Goal: Task Accomplishment & Management: Complete application form

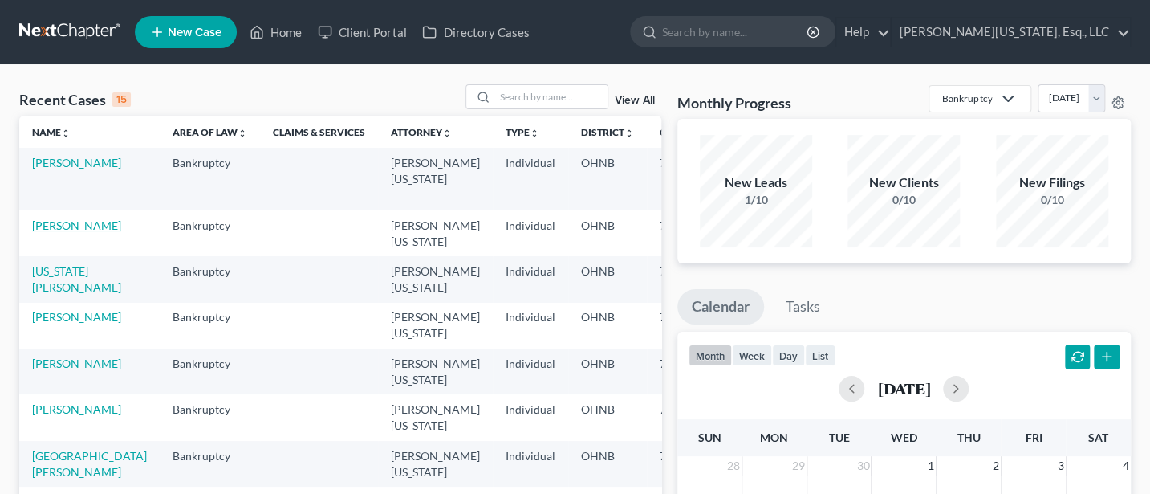
click at [55, 228] on link "[PERSON_NAME]" at bounding box center [76, 225] width 89 height 14
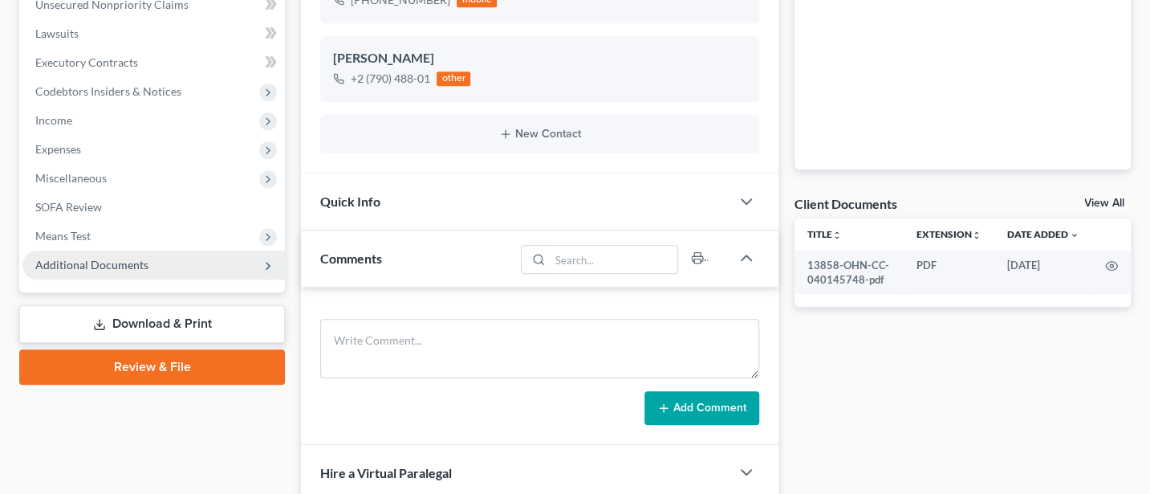
scroll to position [428, 0]
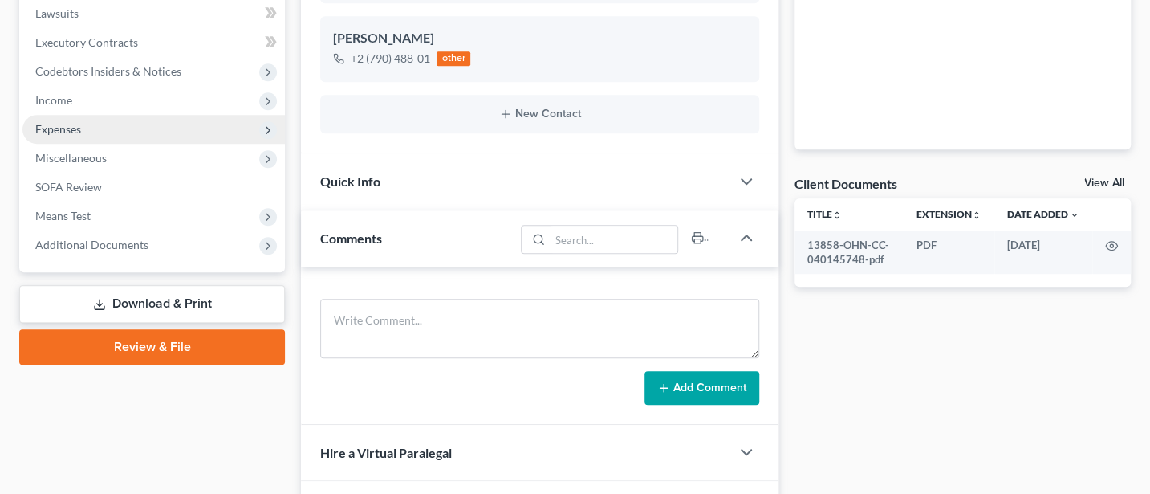
click at [59, 132] on span "Expenses" at bounding box center [58, 129] width 46 height 14
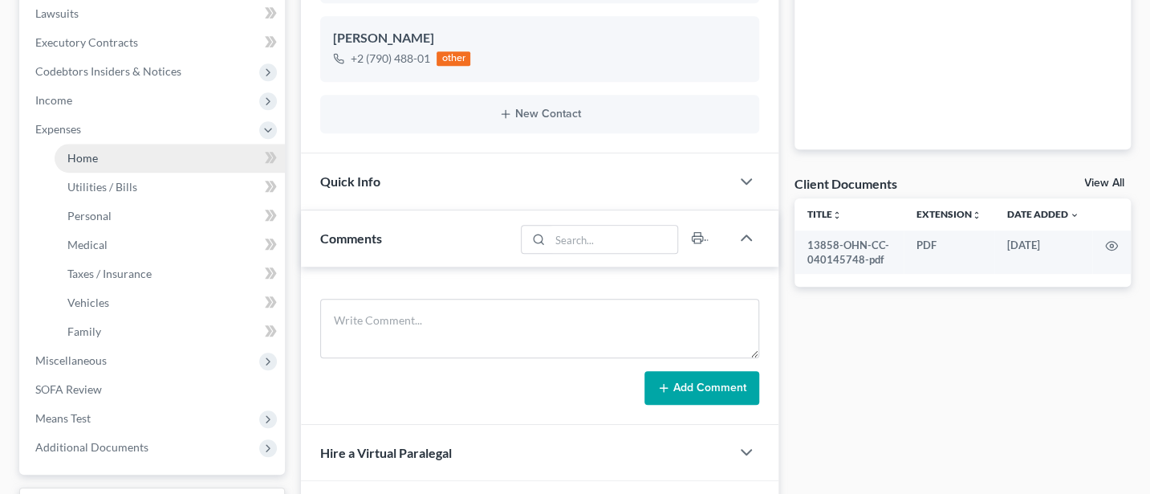
click at [84, 156] on span "Home" at bounding box center [82, 158] width 31 height 14
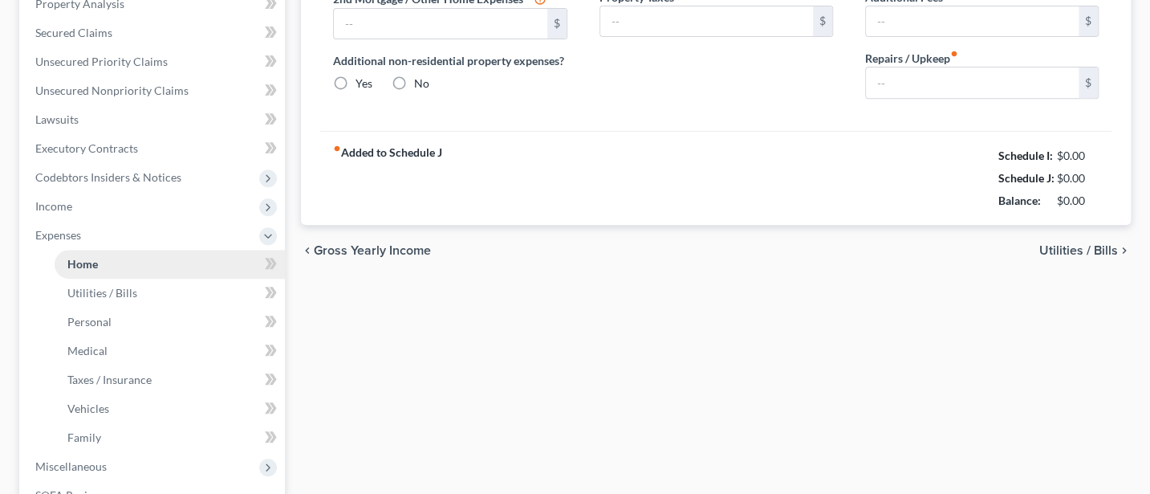
type input "390.00"
type input "0.00"
radio input "true"
type input "0.00"
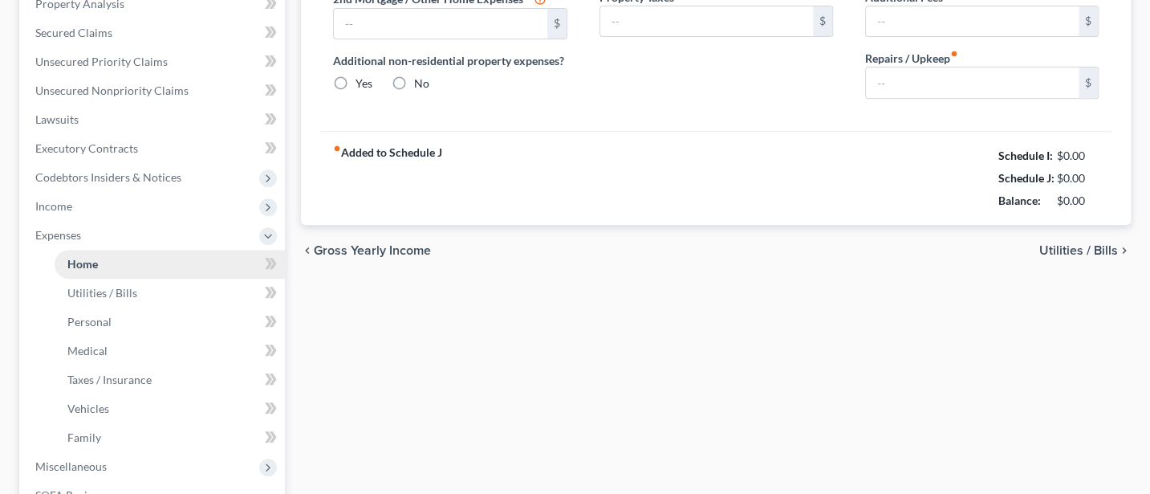
type input "0.00"
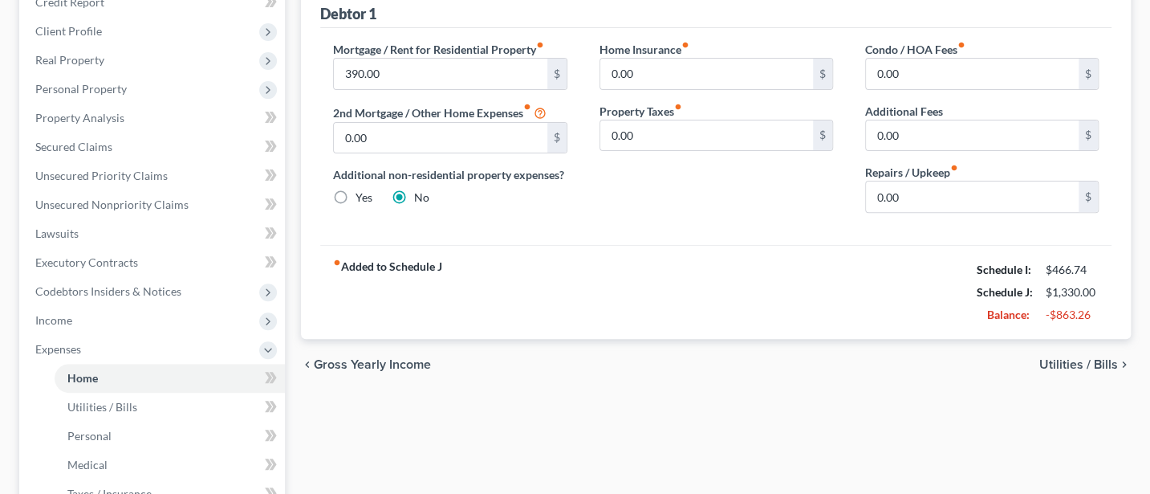
scroll to position [214, 0]
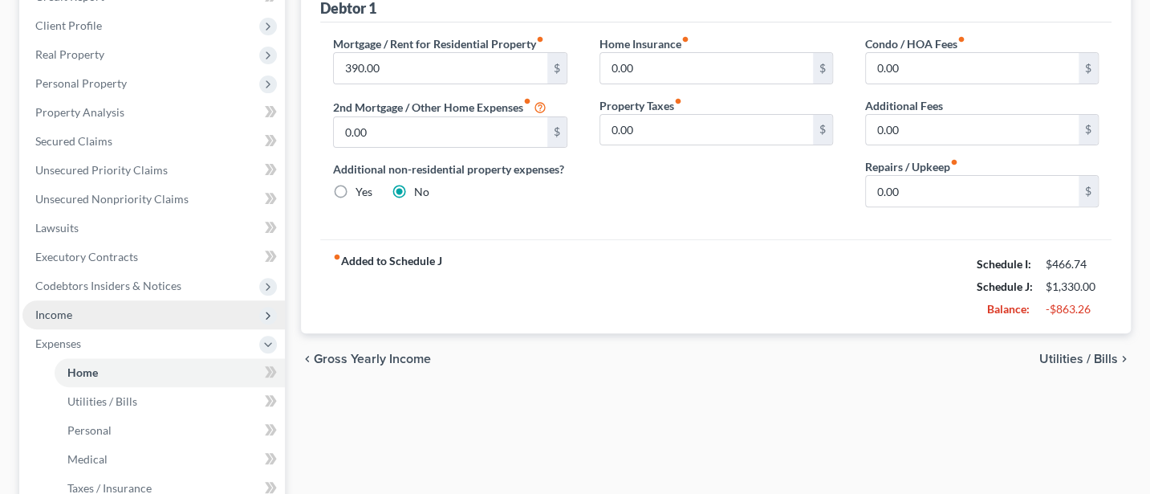
click at [87, 311] on span "Income" at bounding box center [153, 314] width 262 height 29
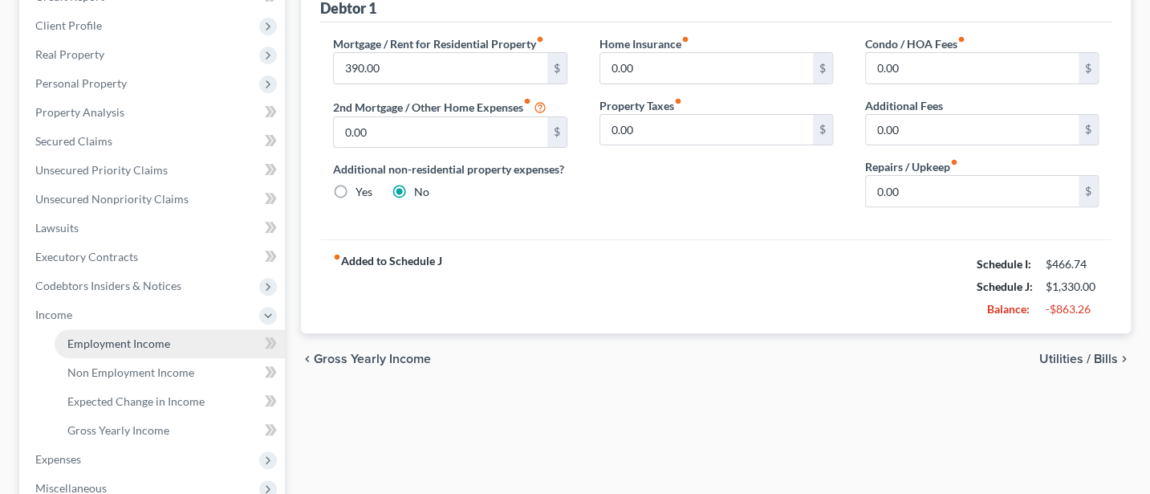
click at [119, 340] on span "Employment Income" at bounding box center [118, 343] width 103 height 14
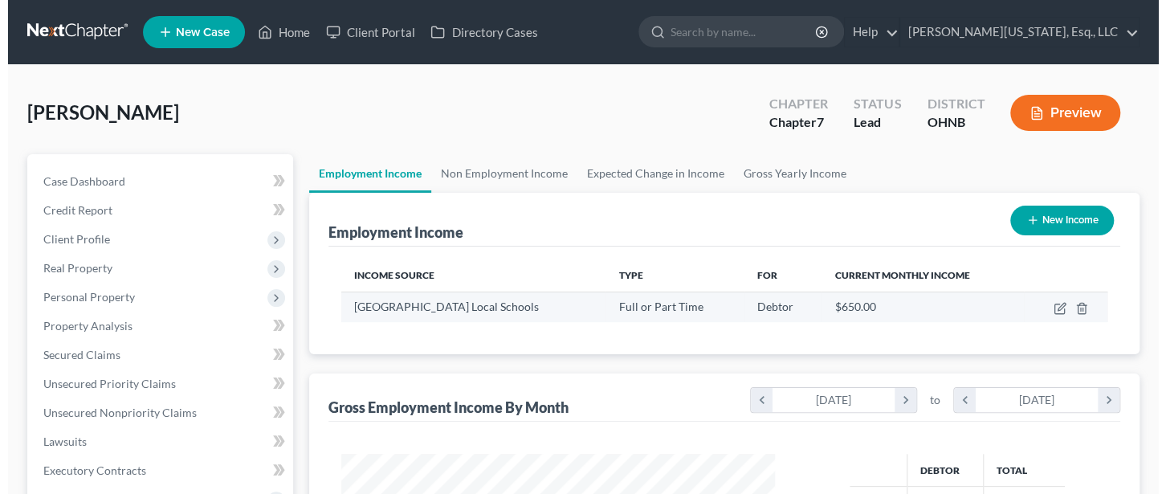
scroll to position [286, 465]
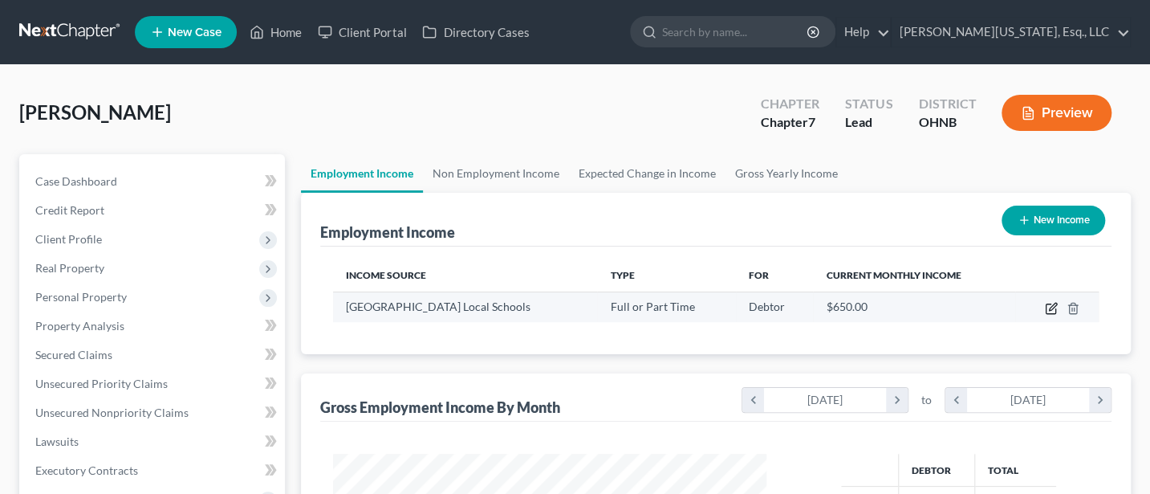
click at [1049, 304] on icon "button" at bounding box center [1051, 308] width 13 height 13
select select "0"
select select "1"
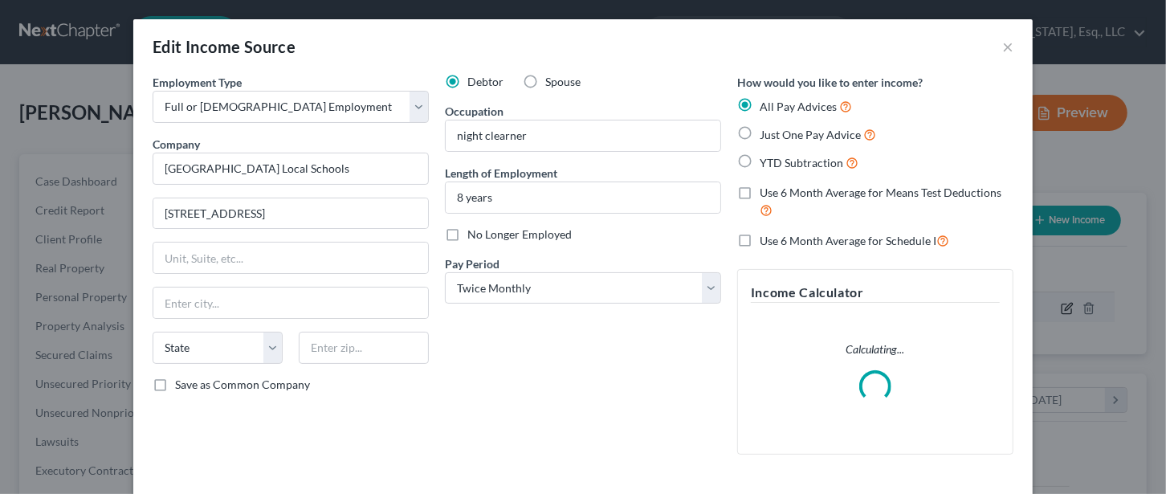
scroll to position [286, 472]
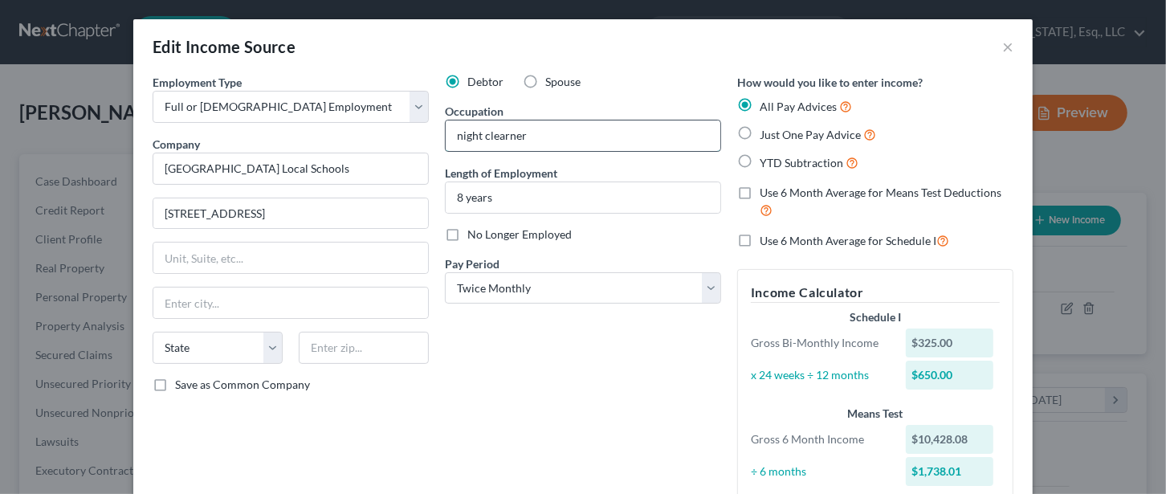
click at [500, 134] on input "night clearner" at bounding box center [583, 135] width 275 height 31
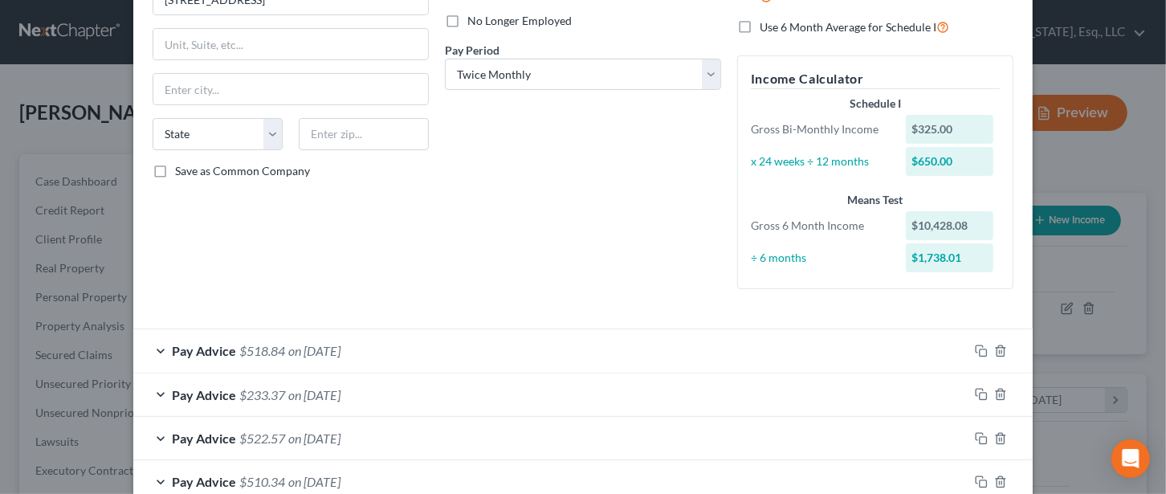
scroll to position [0, 0]
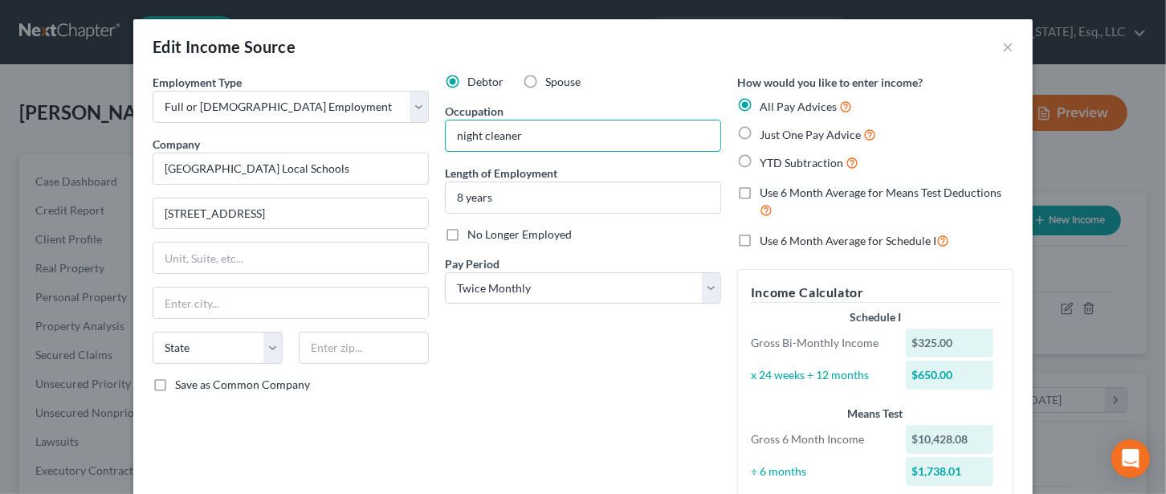
type input "night cleaner"
click at [759, 190] on label "Use 6 Month Average for Means Test Deductions" at bounding box center [886, 202] width 254 height 35
click at [766, 190] on input "Use 6 Month Average for Means Test Deductions" at bounding box center [771, 190] width 10 height 10
checkbox input "true"
click at [759, 242] on label "Use 6 Month Average for Schedule I" at bounding box center [853, 240] width 189 height 18
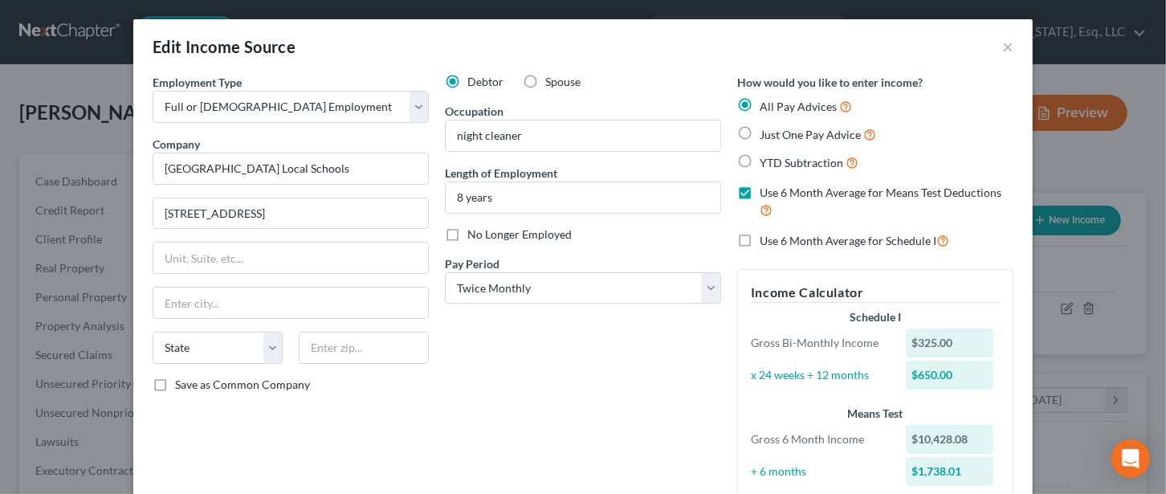
click at [766, 242] on input "Use 6 Month Average for Schedule I" at bounding box center [771, 236] width 10 height 10
checkbox input "true"
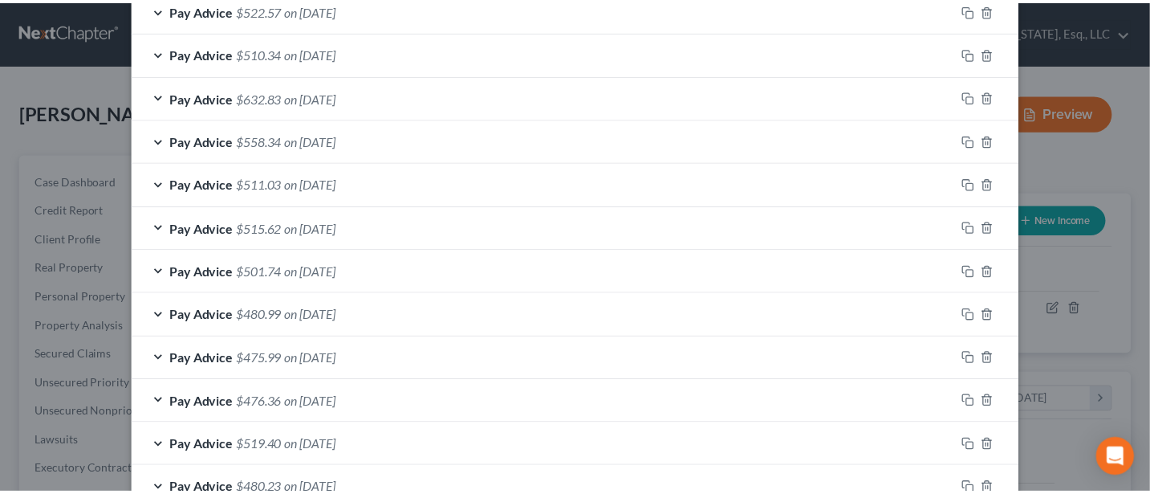
scroll to position [787, 0]
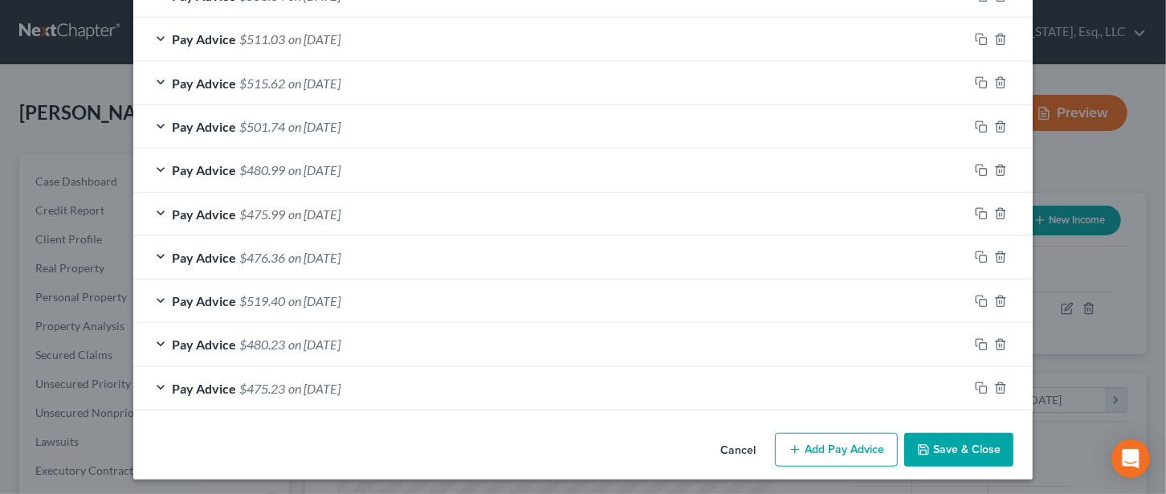
click at [956, 445] on button "Save & Close" at bounding box center [958, 450] width 109 height 34
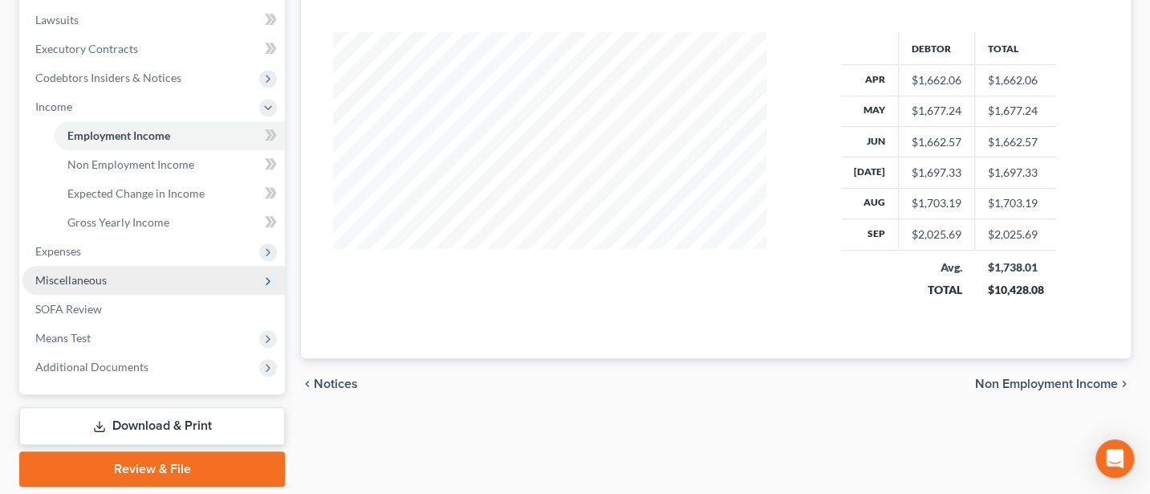
scroll to position [428, 0]
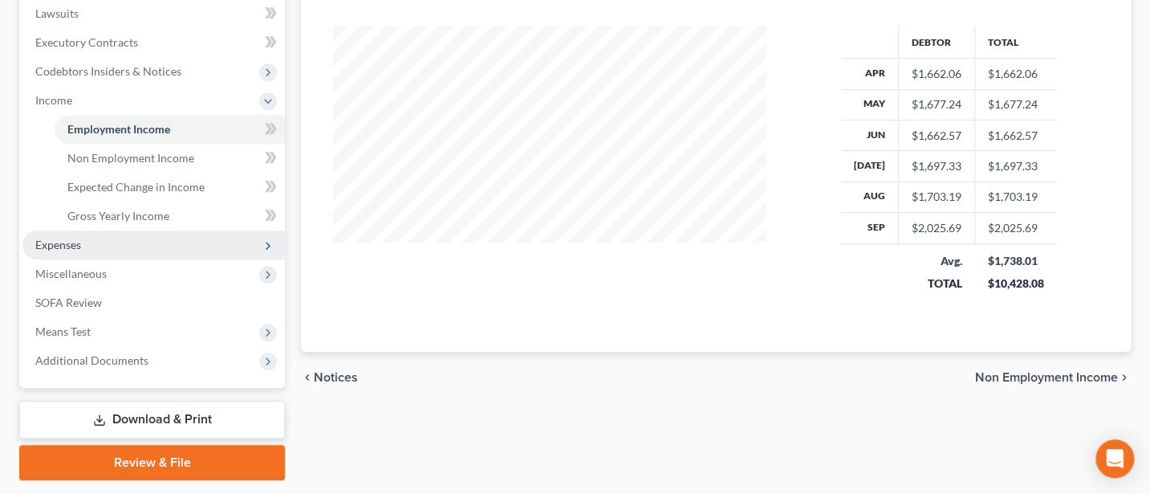
click at [67, 239] on span "Expenses" at bounding box center [58, 245] width 46 height 14
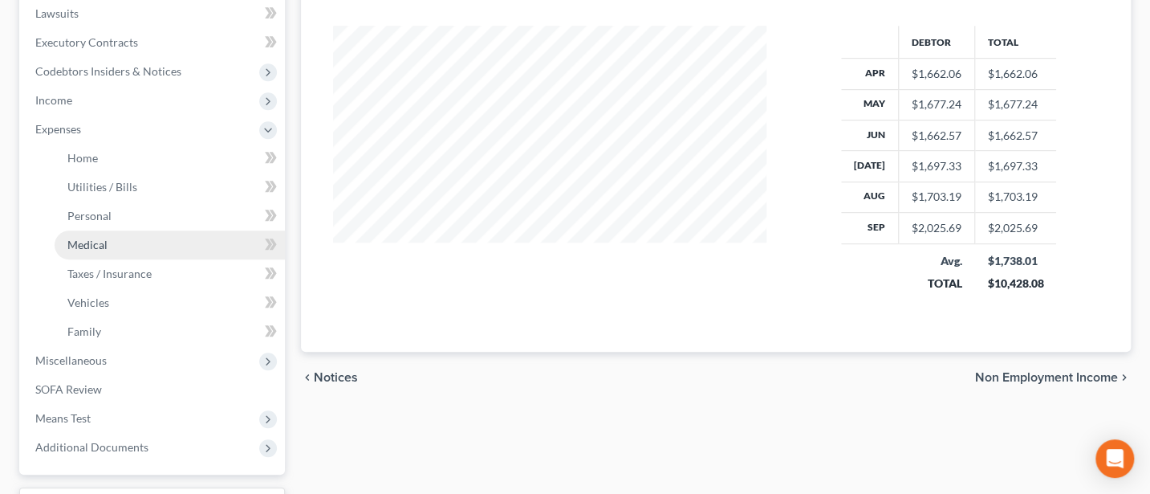
click at [99, 246] on span "Medical" at bounding box center [87, 245] width 40 height 14
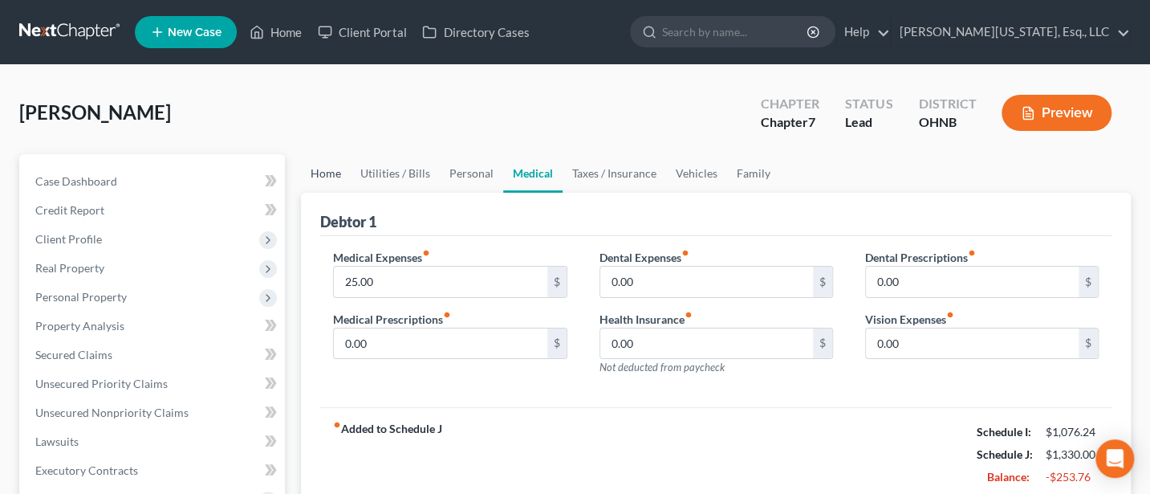
click at [334, 173] on link "Home" at bounding box center [326, 173] width 50 height 39
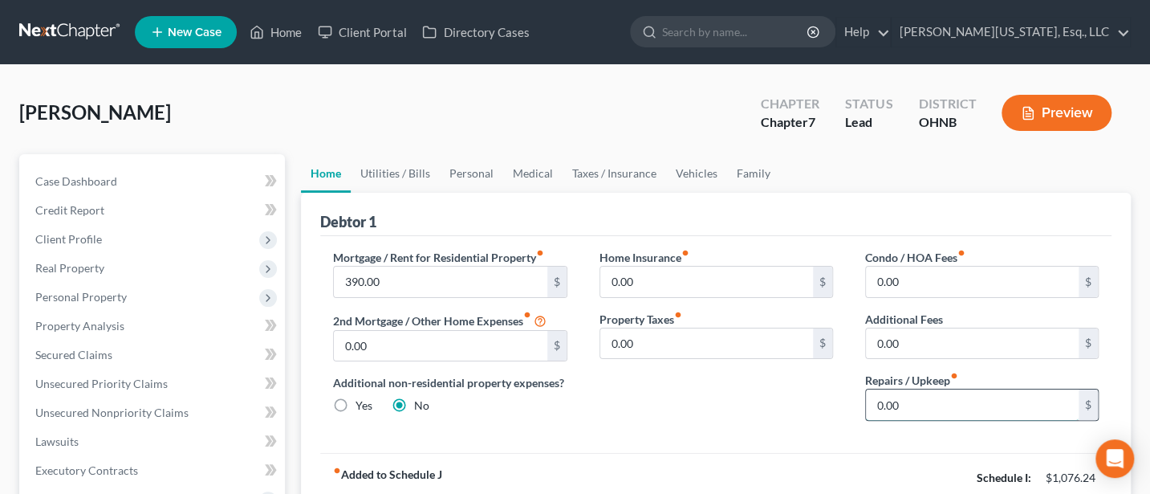
click at [898, 406] on input "0.00" at bounding box center [972, 404] width 213 height 31
click at [94, 264] on span "Real Property" at bounding box center [69, 268] width 69 height 14
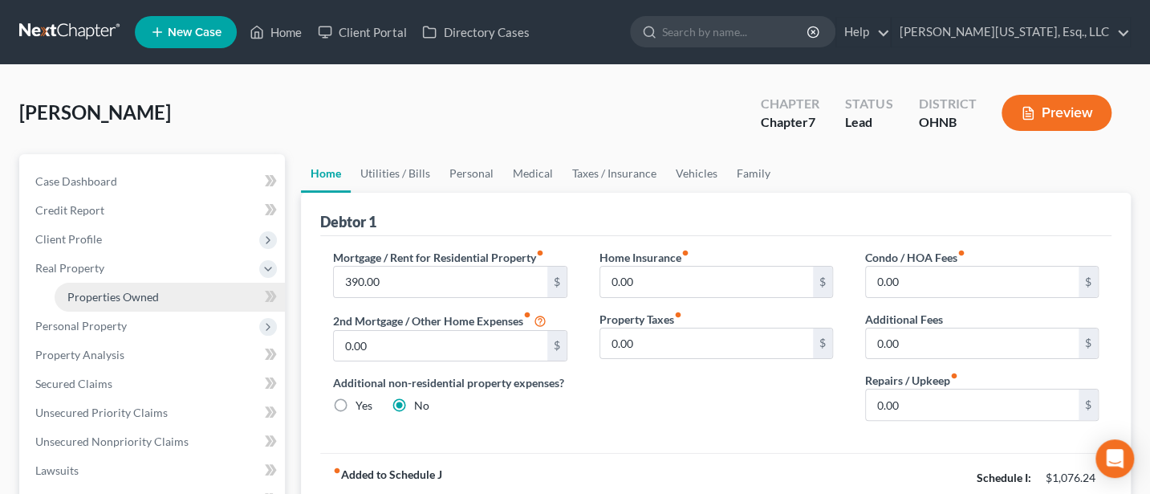
click at [98, 292] on span "Properties Owned" at bounding box center [113, 297] width 92 height 14
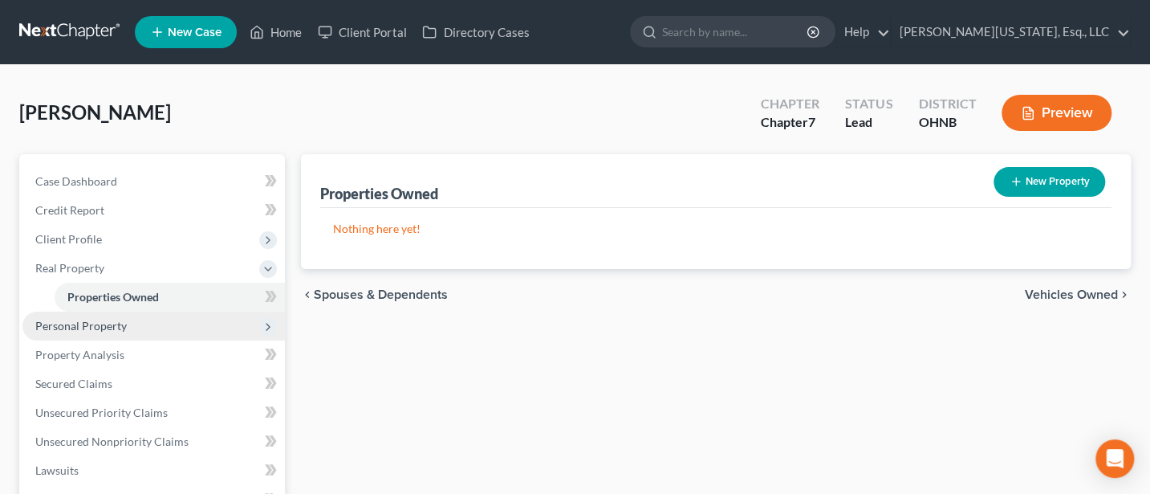
click at [88, 320] on span "Personal Property" at bounding box center [81, 326] width 92 height 14
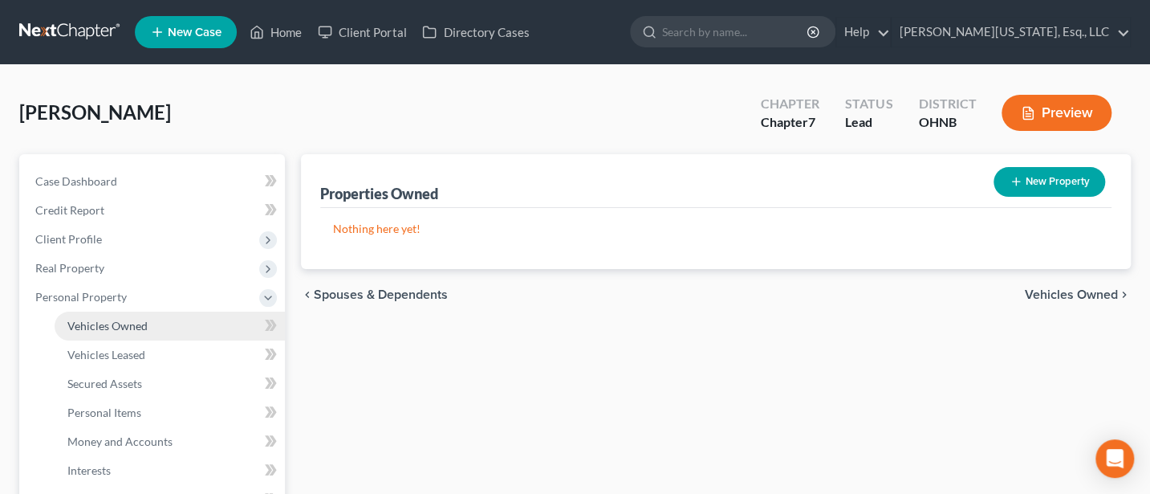
click at [118, 319] on span "Vehicles Owned" at bounding box center [107, 326] width 80 height 14
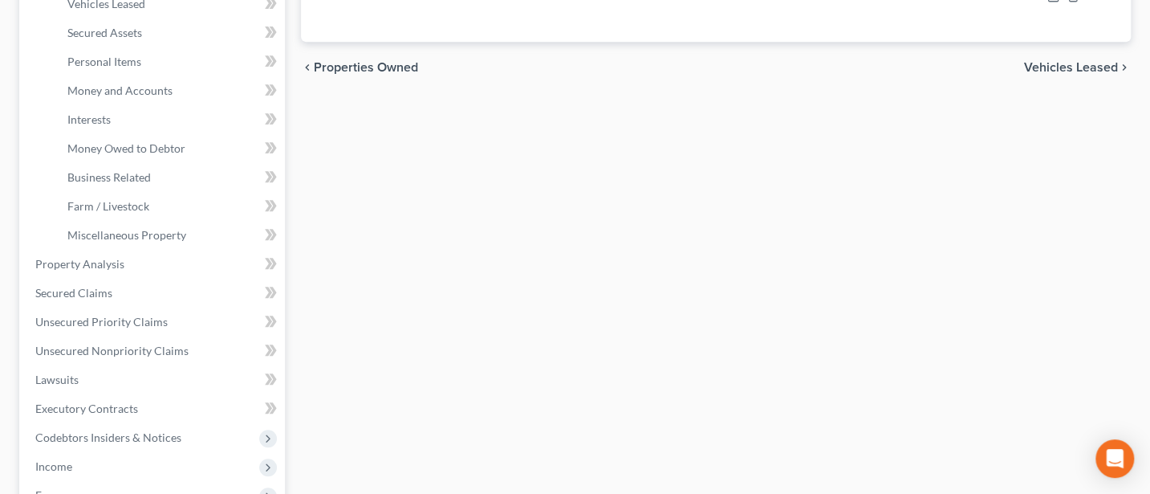
scroll to position [428, 0]
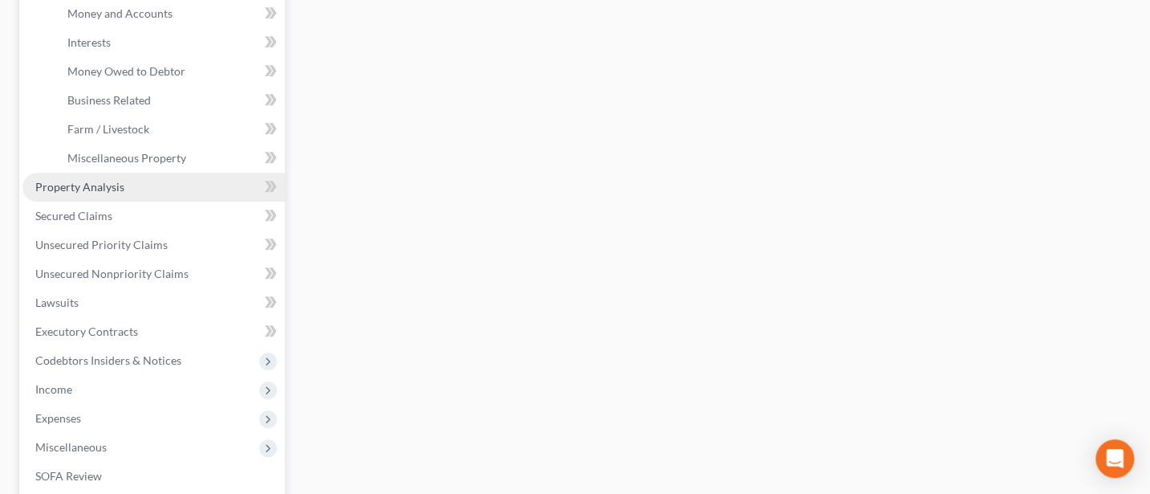
click at [76, 180] on span "Property Analysis" at bounding box center [79, 187] width 89 height 14
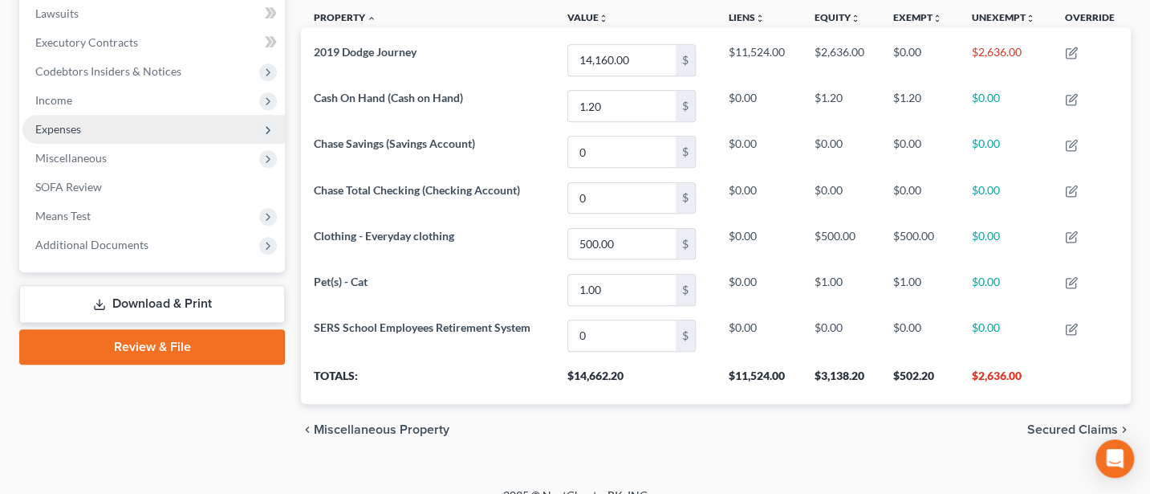
scroll to position [214, 0]
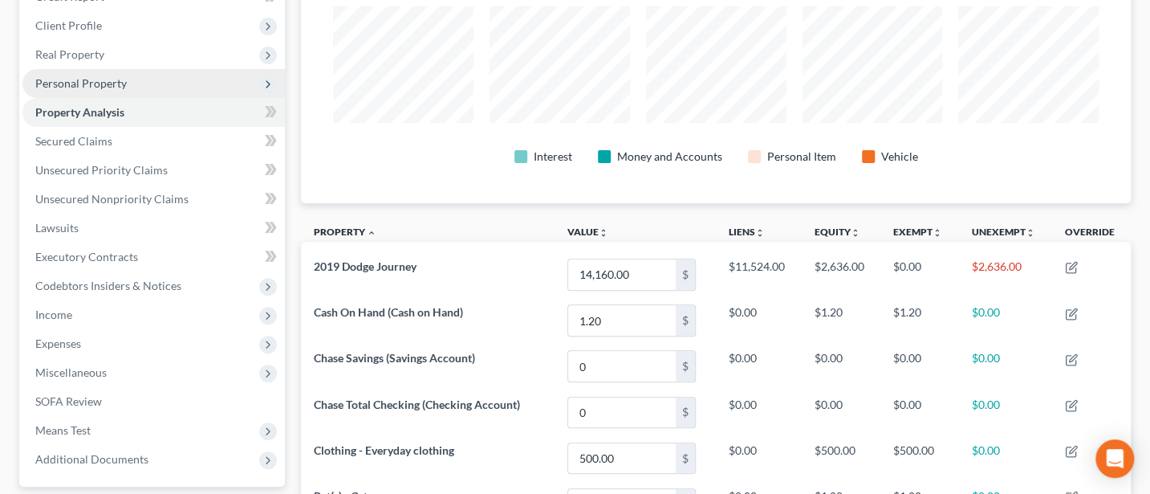
click at [96, 81] on span "Personal Property" at bounding box center [81, 83] width 92 height 14
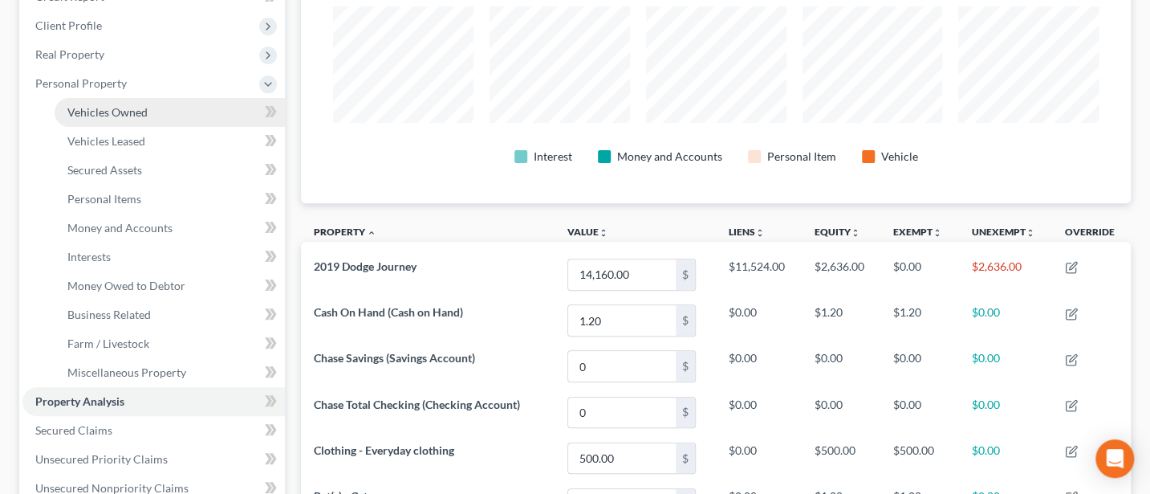
click at [113, 108] on span "Vehicles Owned" at bounding box center [107, 112] width 80 height 14
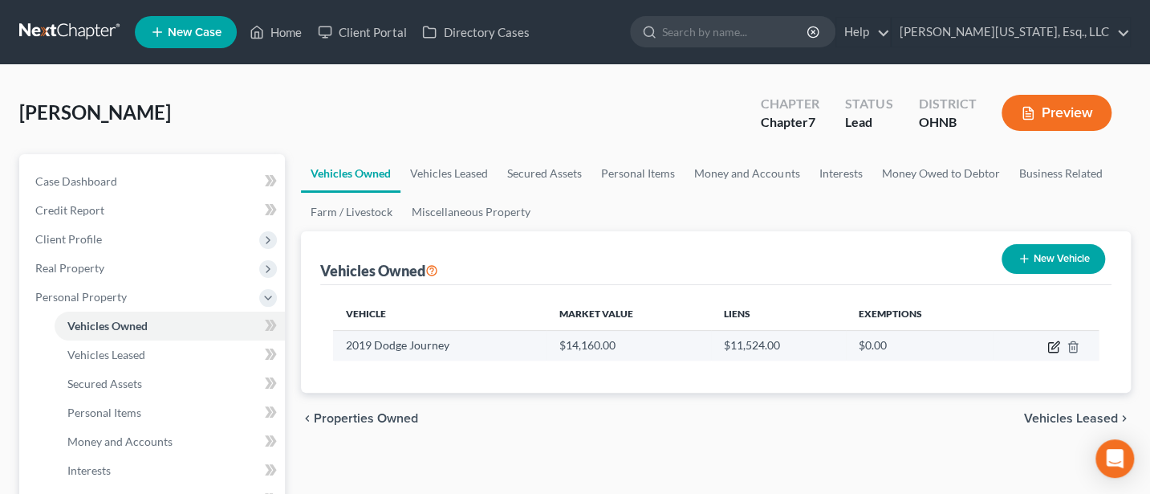
click at [1052, 347] on icon "button" at bounding box center [1054, 346] width 13 height 13
select select "0"
select select "7"
select select "4"
select select "3"
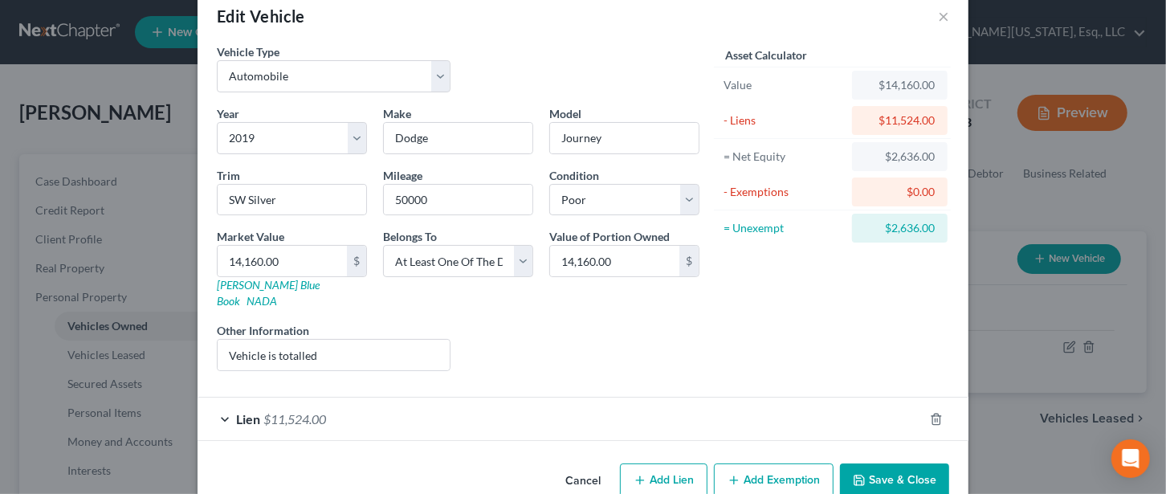
scroll to position [47, 0]
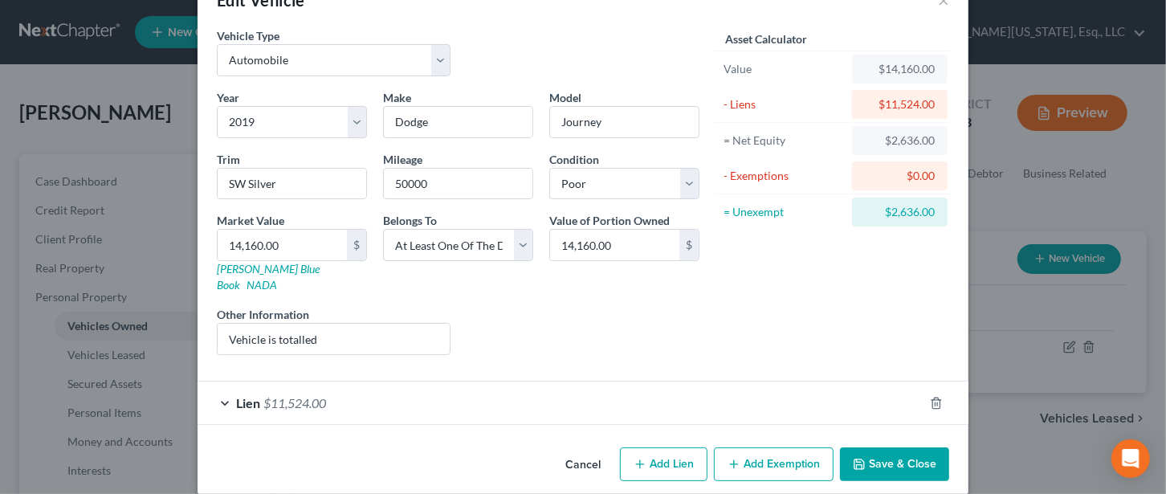
click at [774, 447] on button "Add Exemption" at bounding box center [774, 464] width 120 height 34
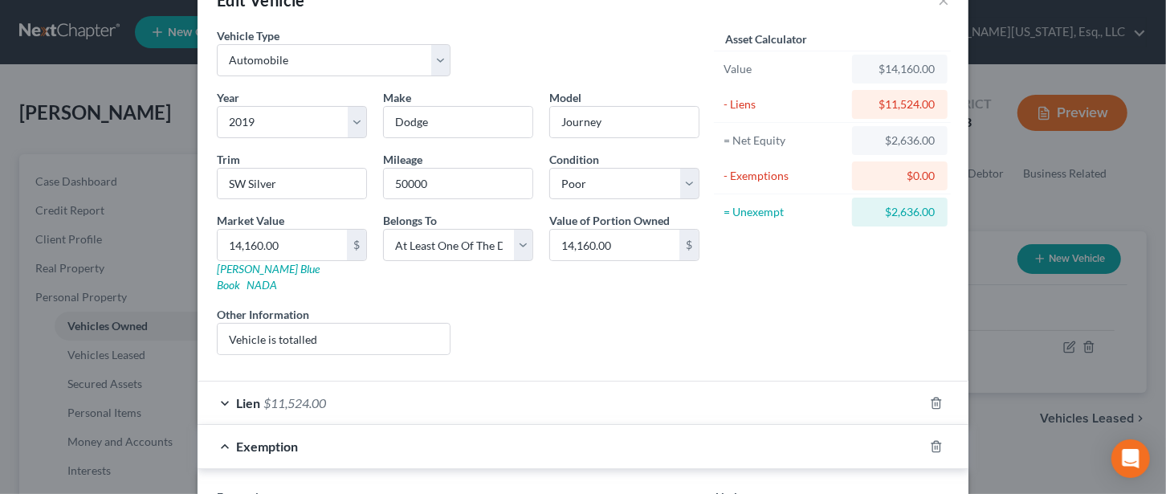
scroll to position [261, 0]
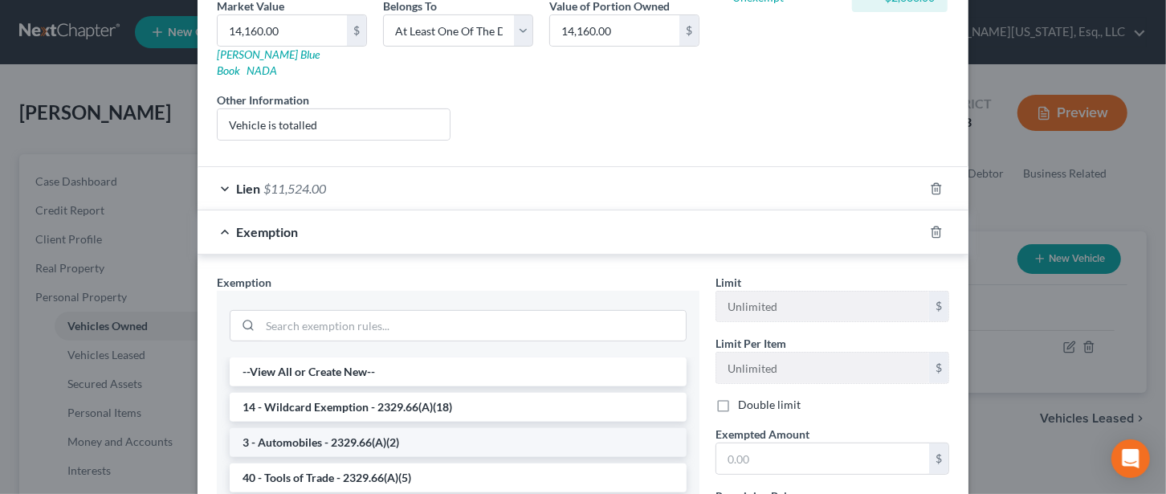
click at [292, 428] on li "3 - Automobiles - 2329.66(A)(2)" at bounding box center [458, 442] width 457 height 29
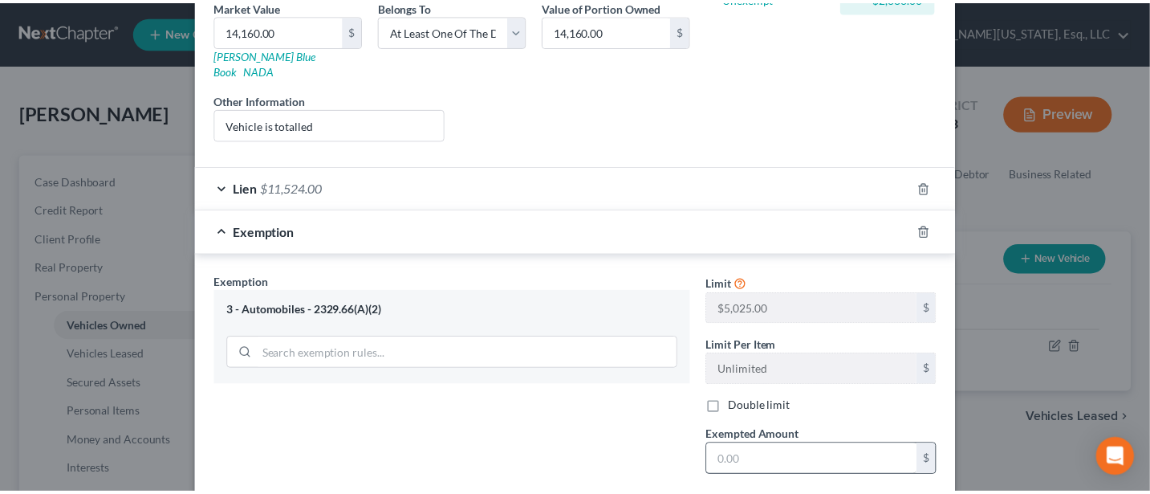
scroll to position [399, 0]
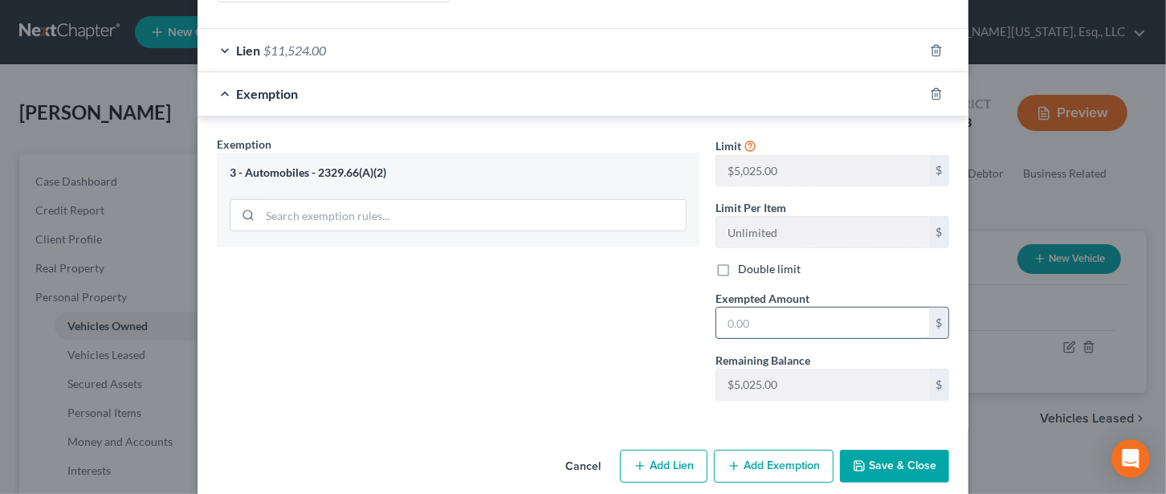
click at [771, 307] on input "text" at bounding box center [822, 322] width 213 height 31
type input "5,025"
click at [885, 450] on button "Save & Close" at bounding box center [894, 467] width 109 height 34
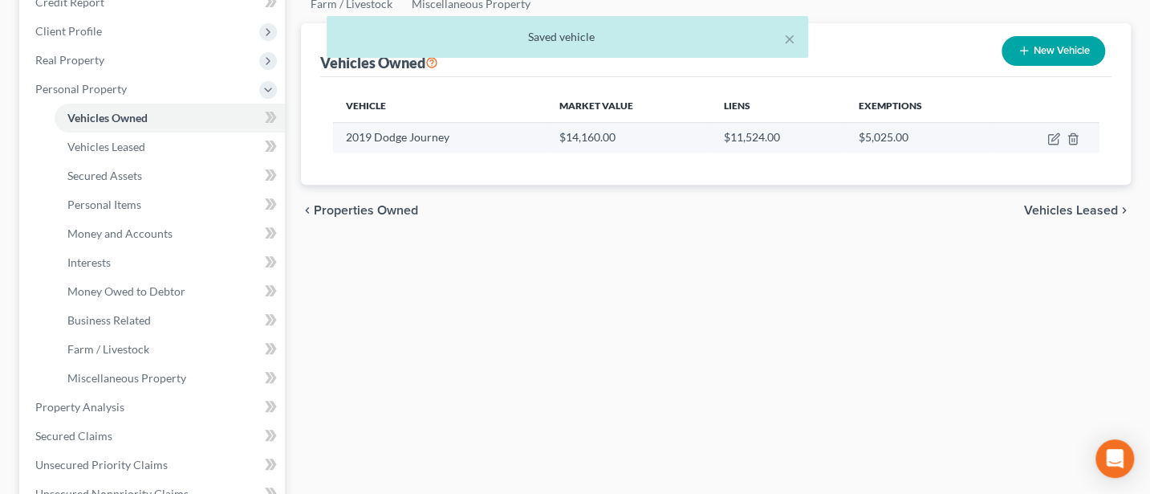
scroll to position [214, 0]
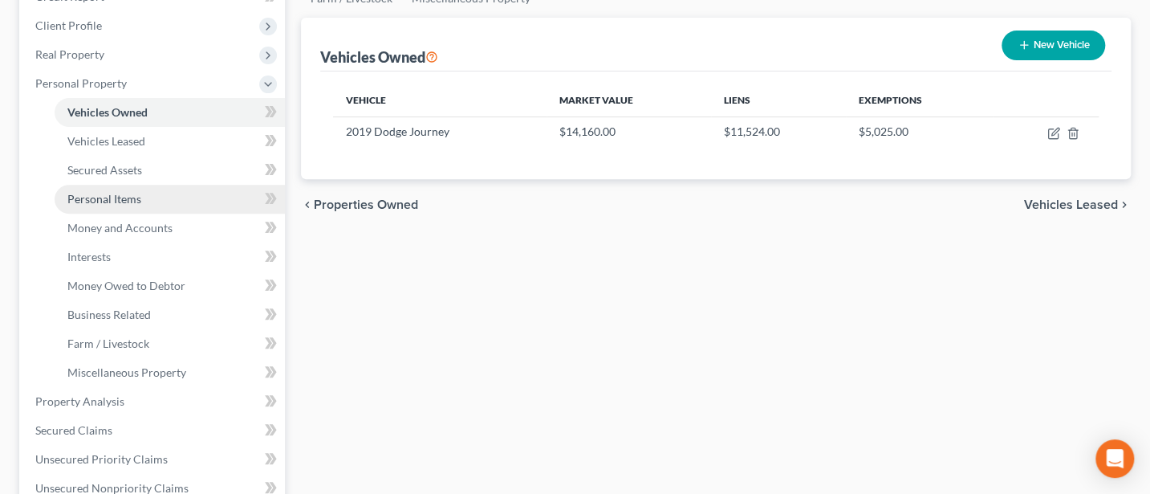
click at [124, 201] on span "Personal Items" at bounding box center [104, 199] width 74 height 14
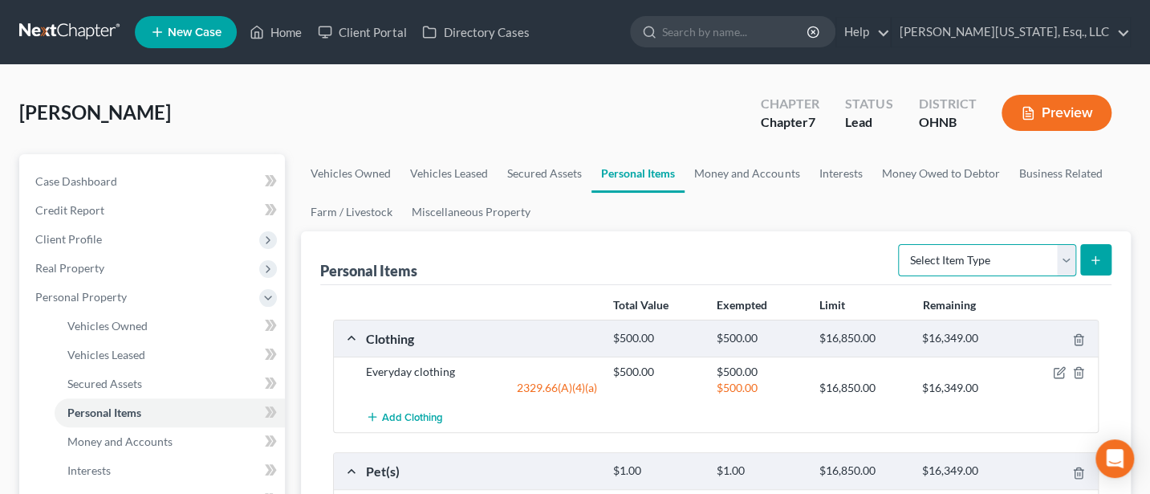
click at [1060, 254] on select "Select Item Type Clothing Collectibles Of Value Electronics Firearms Household …" at bounding box center [987, 260] width 178 height 32
select select "electronics"
click at [900, 244] on select "Select Item Type Clothing Collectibles Of Value Electronics Firearms Household …" at bounding box center [987, 260] width 178 height 32
click at [1096, 257] on line "submit" at bounding box center [1096, 259] width 0 height 7
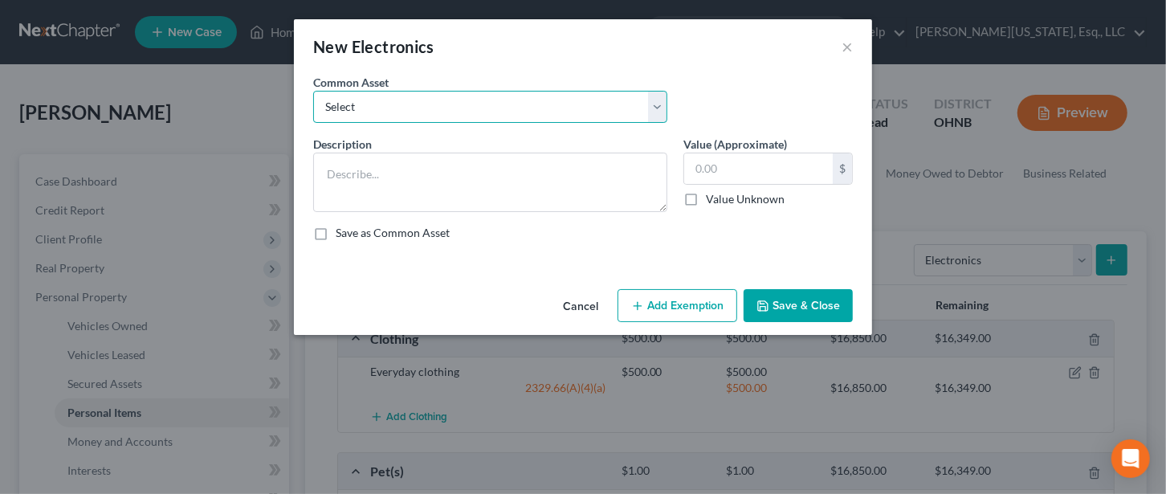
click at [399, 104] on select "Select TV, Cell Phone, Computer" at bounding box center [490, 107] width 354 height 32
select select "0"
click at [313, 91] on select "Select TV, Cell Phone, Computer" at bounding box center [490, 107] width 354 height 32
type textarea "TV, Cell Phone, Computer"
type input "1,000.00"
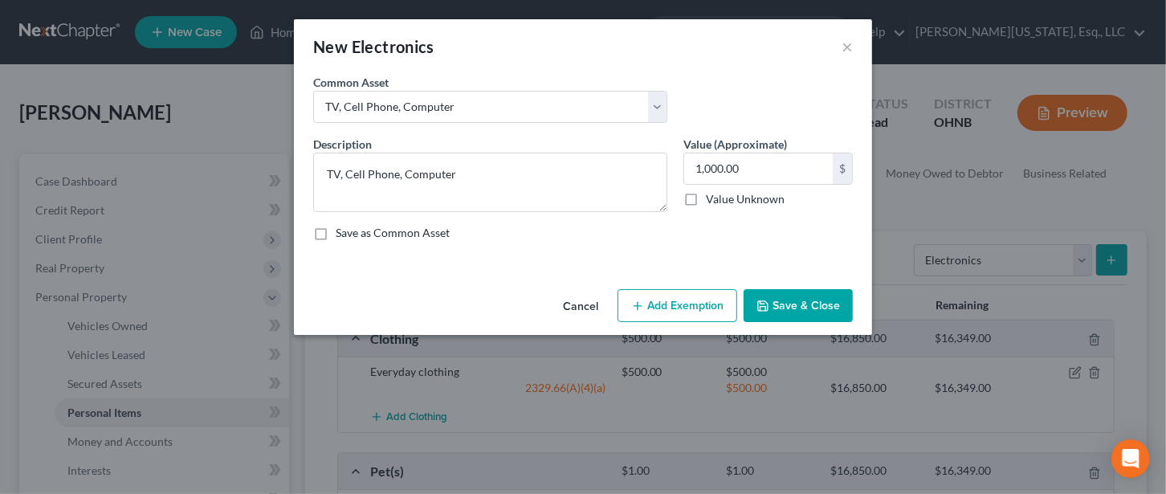
click at [676, 306] on button "Add Exemption" at bounding box center [677, 306] width 120 height 34
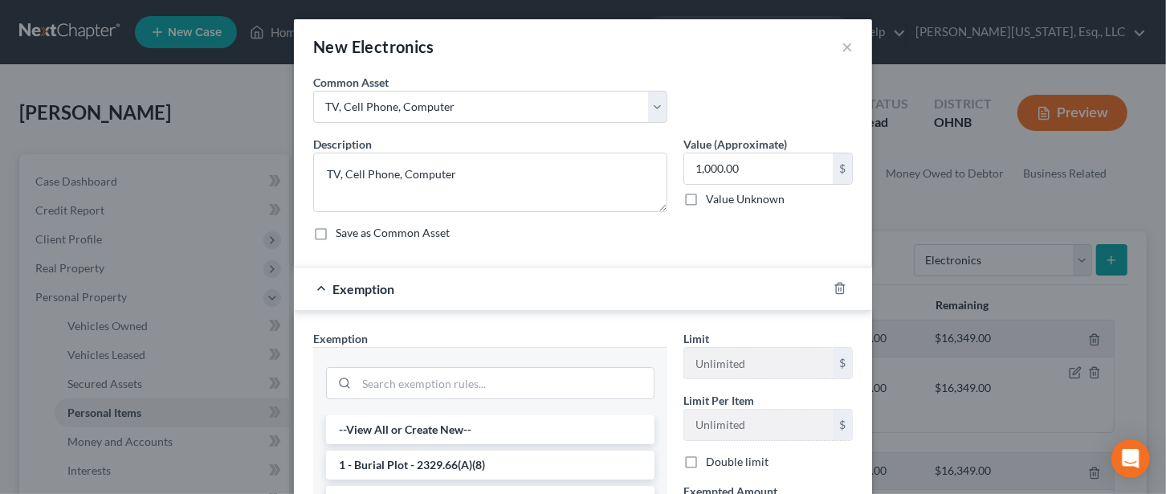
scroll to position [214, 0]
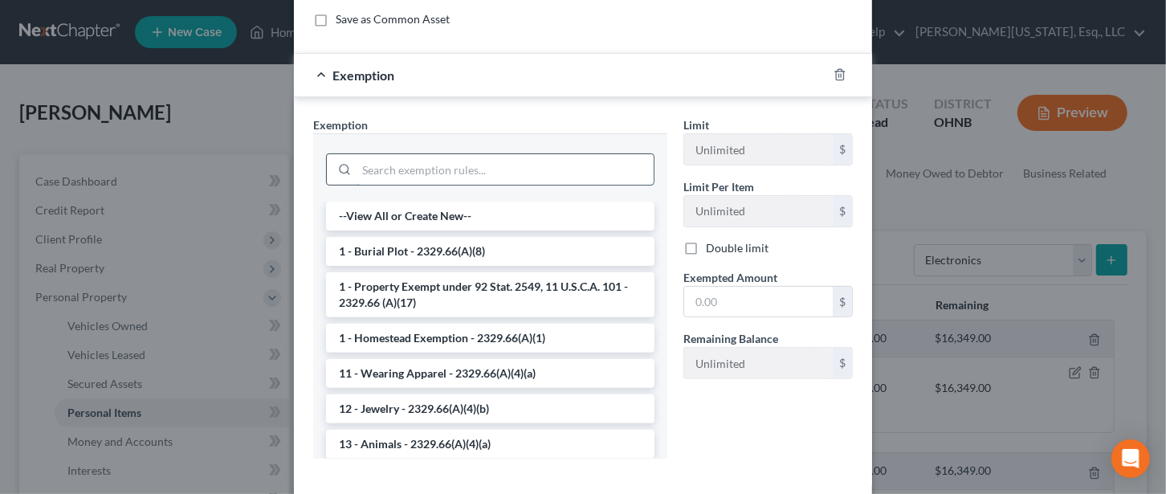
click at [442, 167] on input "search" at bounding box center [504, 169] width 297 height 31
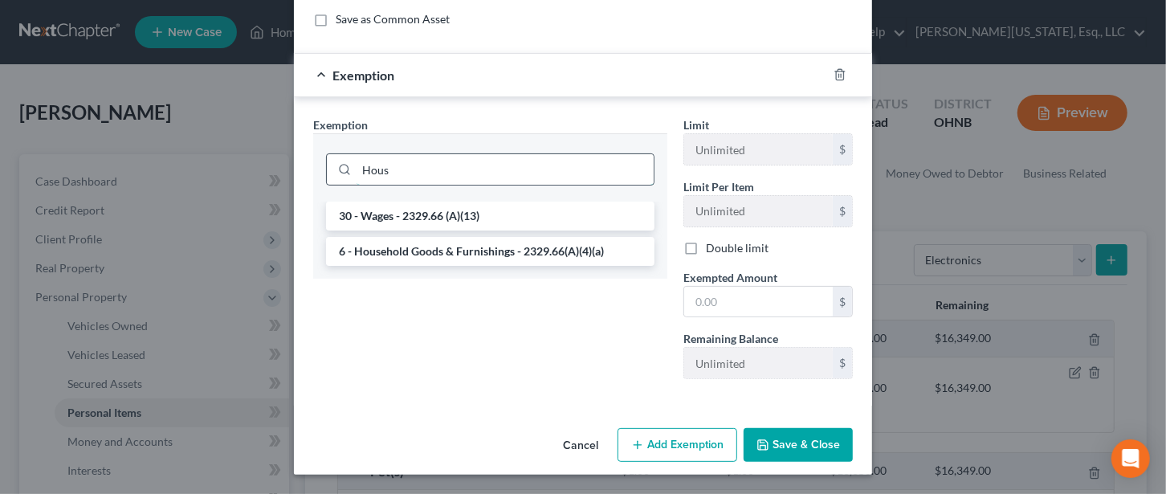
scroll to position [210, 0]
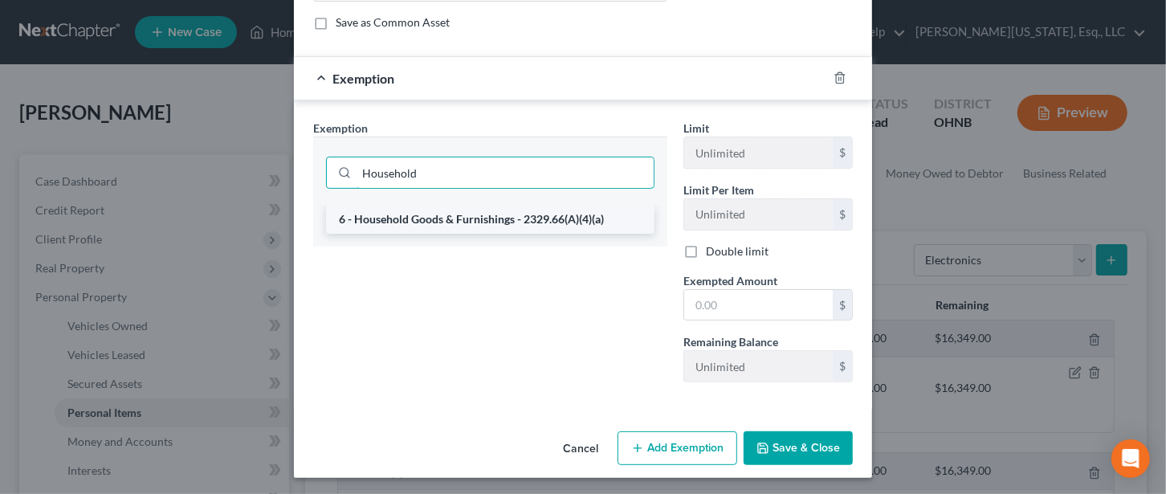
type input "Household"
click at [446, 216] on li "6 - Household Goods & Furnishings - 2329.66(A)(4)(a)" at bounding box center [490, 219] width 328 height 29
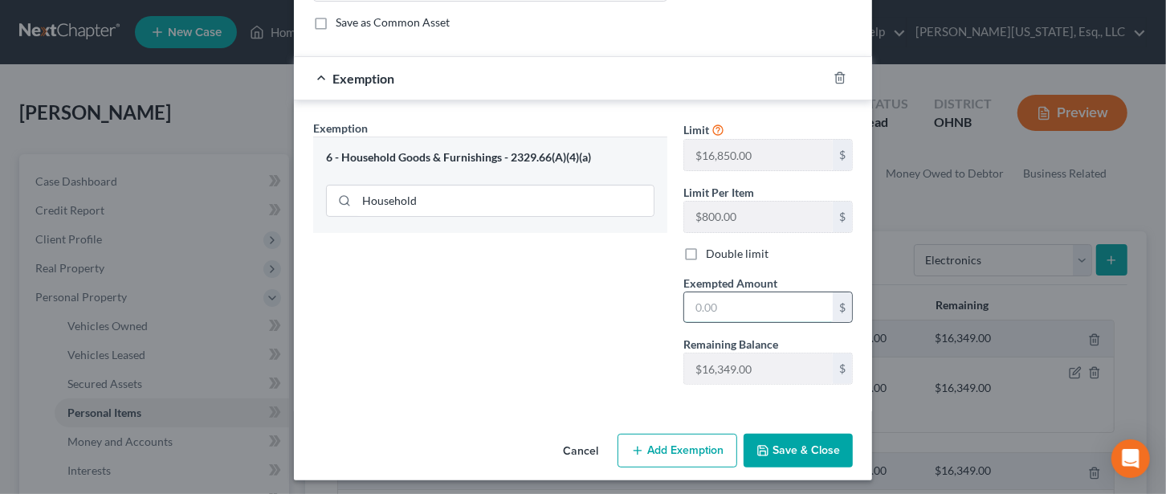
click at [718, 304] on input "text" at bounding box center [758, 307] width 149 height 31
type input "1,000"
click at [807, 445] on button "Save & Close" at bounding box center [797, 450] width 109 height 34
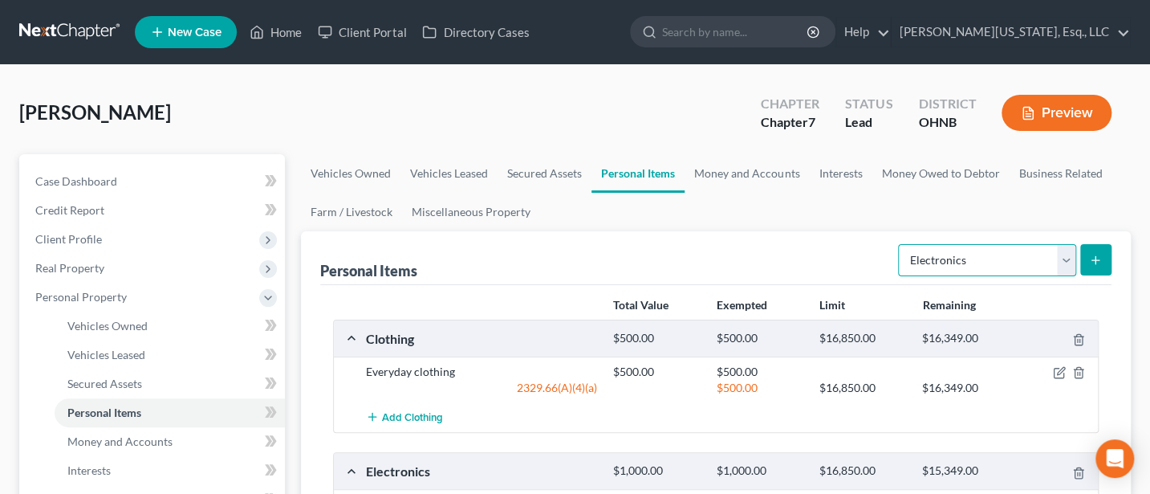
click at [1067, 258] on select "Select Item Type Clothing Collectibles Of Value Electronics Firearms Household …" at bounding box center [987, 260] width 178 height 32
select select "household_goods"
click at [900, 244] on select "Select Item Type Clothing Collectibles Of Value Electronics Firearms Household …" at bounding box center [987, 260] width 178 height 32
click at [1088, 264] on button "submit" at bounding box center [1096, 259] width 31 height 31
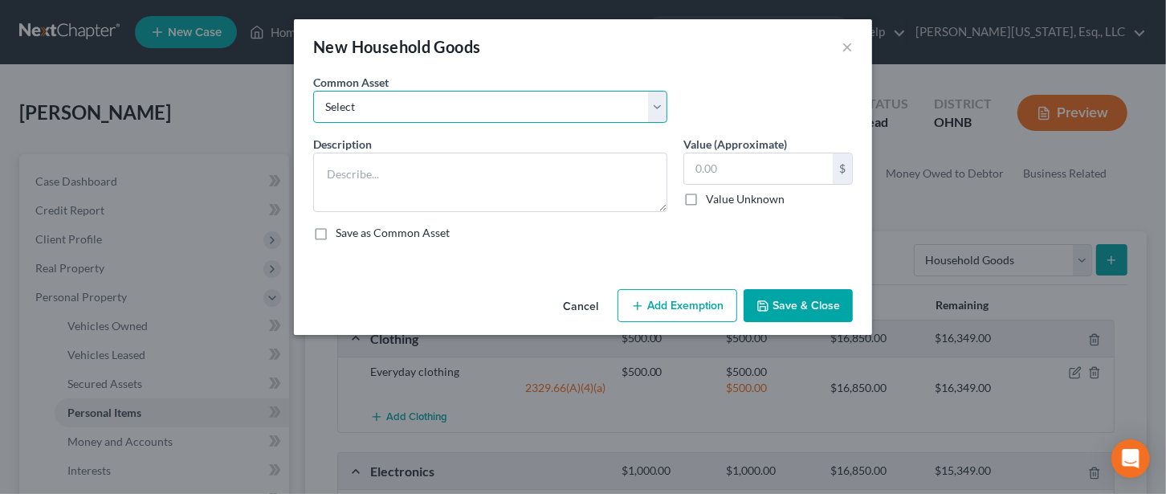
click at [447, 104] on select "Select Living room, dining room and bedroom furniture and appliances" at bounding box center [490, 107] width 354 height 32
select select "0"
click at [313, 91] on select "Select Living room, dining room and bedroom furniture and appliances" at bounding box center [490, 107] width 354 height 32
type textarea "Living room, dining room and bedroom furniture and appliances"
type input "3,000.00"
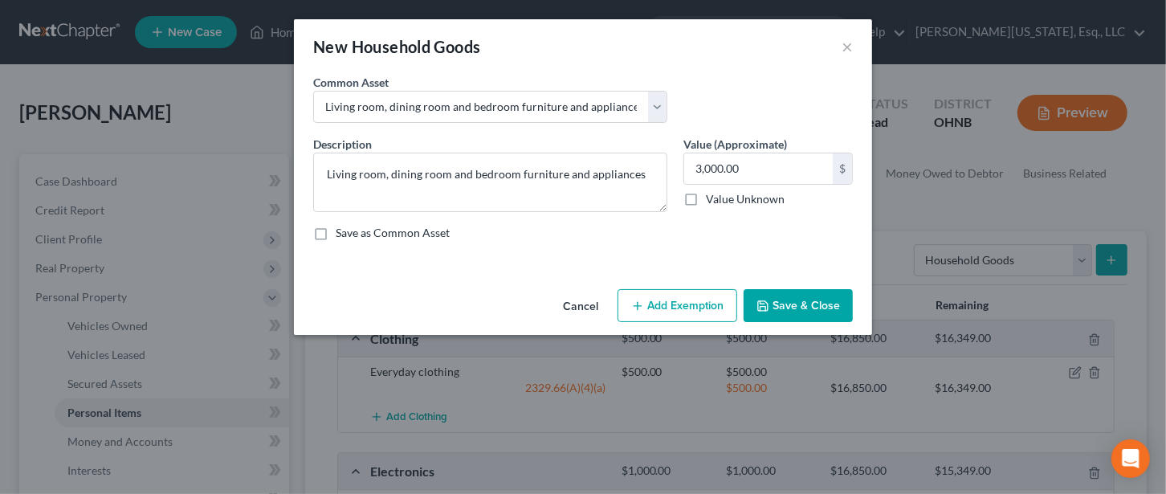
click at [685, 306] on button "Add Exemption" at bounding box center [677, 306] width 120 height 34
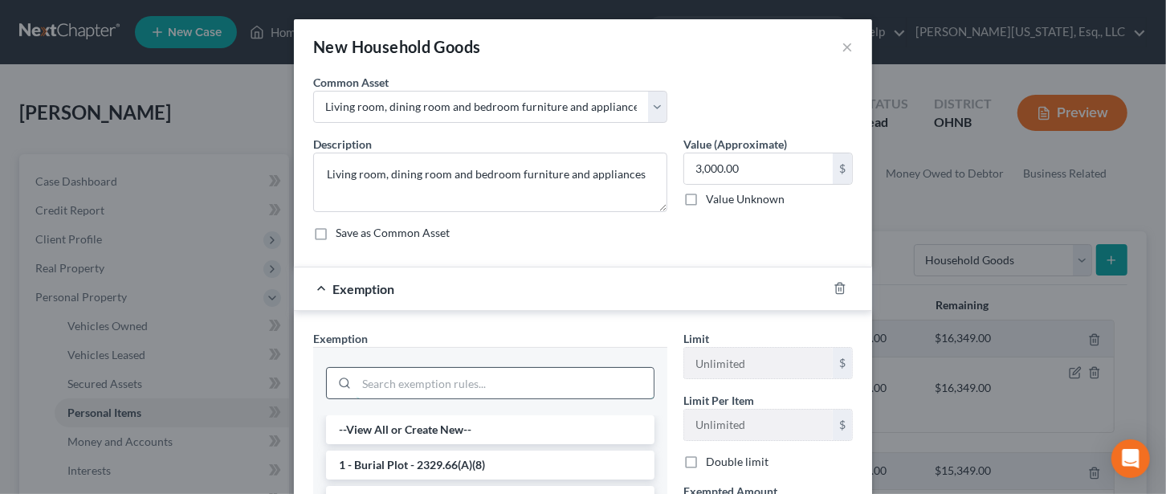
click at [487, 376] on input "search" at bounding box center [504, 383] width 297 height 31
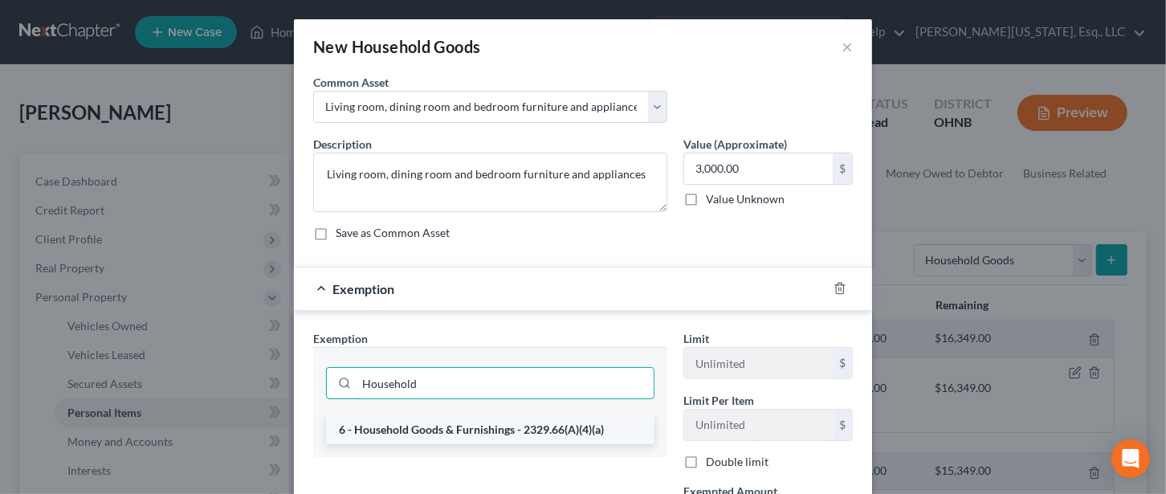
type input "Household"
click at [487, 425] on li "6 - Household Goods & Furnishings - 2329.66(A)(4)(a)" at bounding box center [490, 429] width 328 height 29
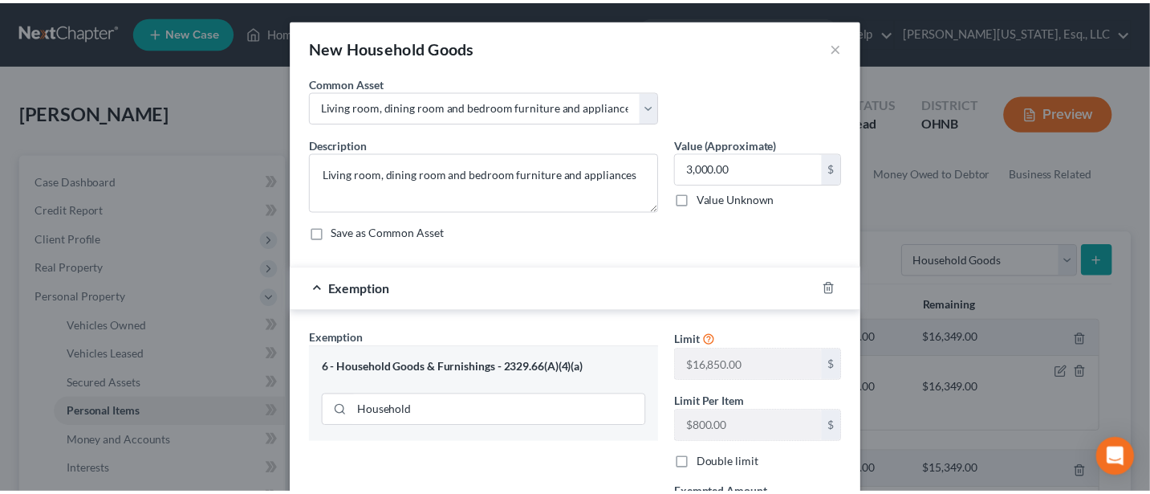
scroll to position [213, 0]
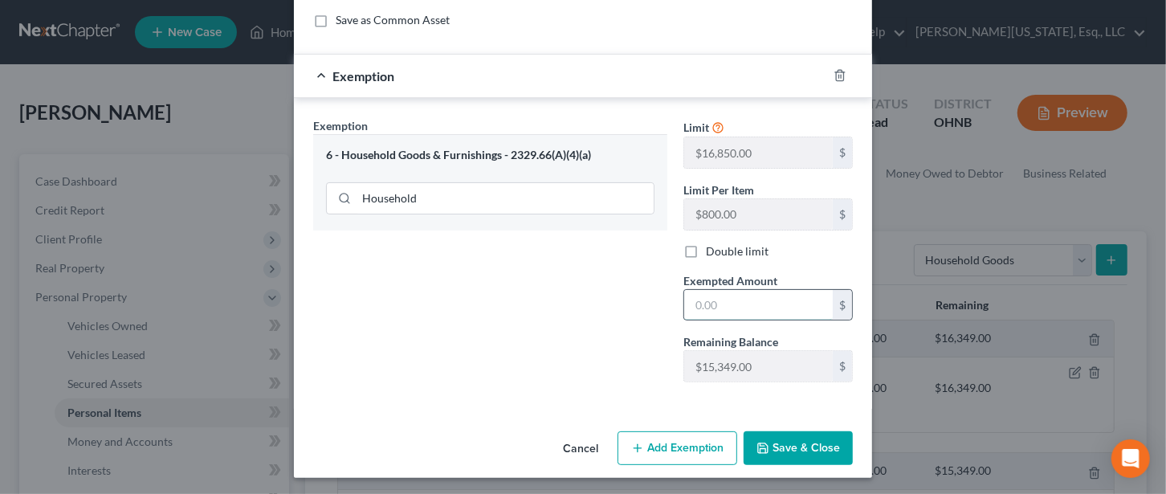
click at [722, 299] on input "text" at bounding box center [758, 305] width 149 height 31
type input "3,000"
click at [795, 441] on button "Save & Close" at bounding box center [797, 448] width 109 height 34
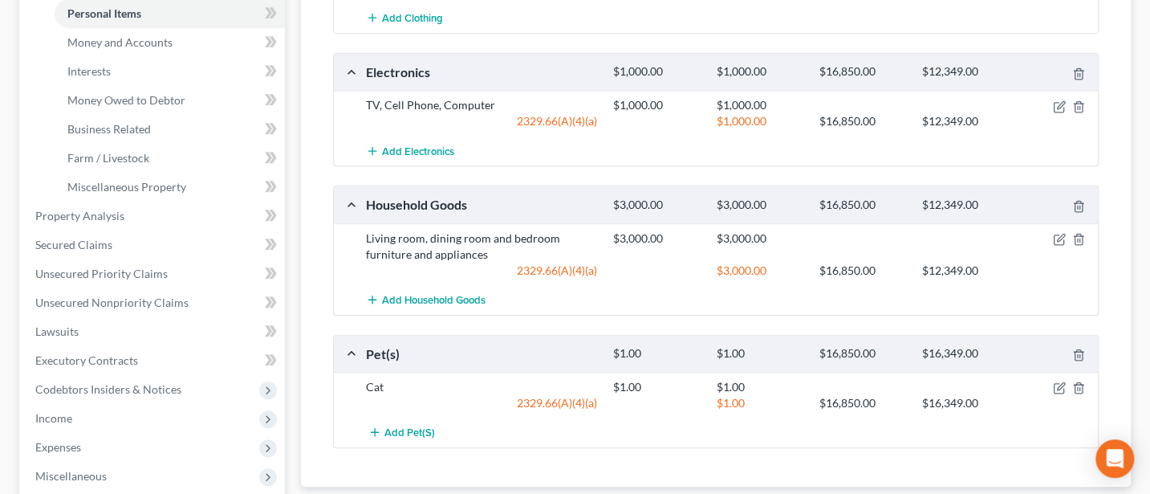
scroll to position [428, 0]
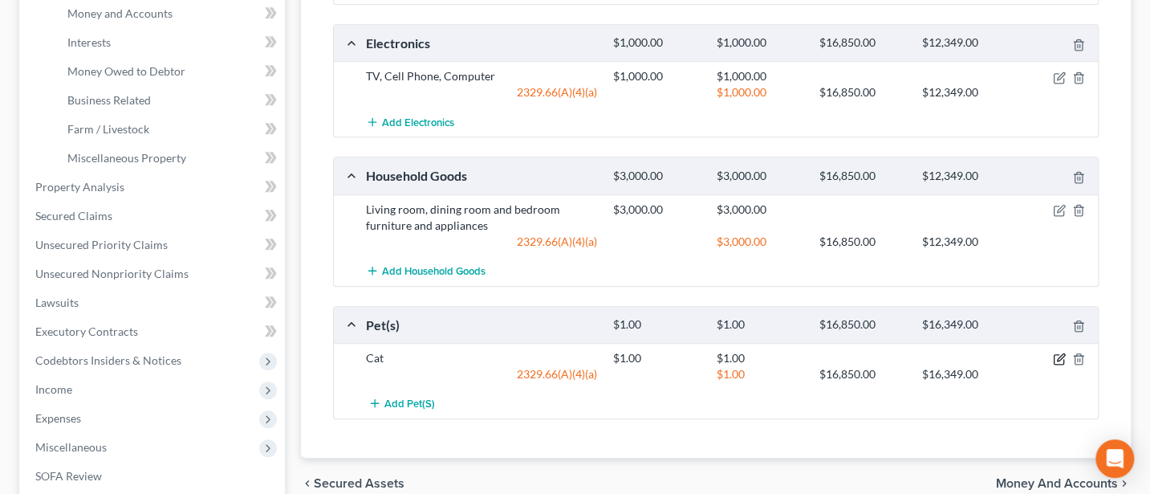
click at [1056, 354] on icon "button" at bounding box center [1059, 358] width 13 height 13
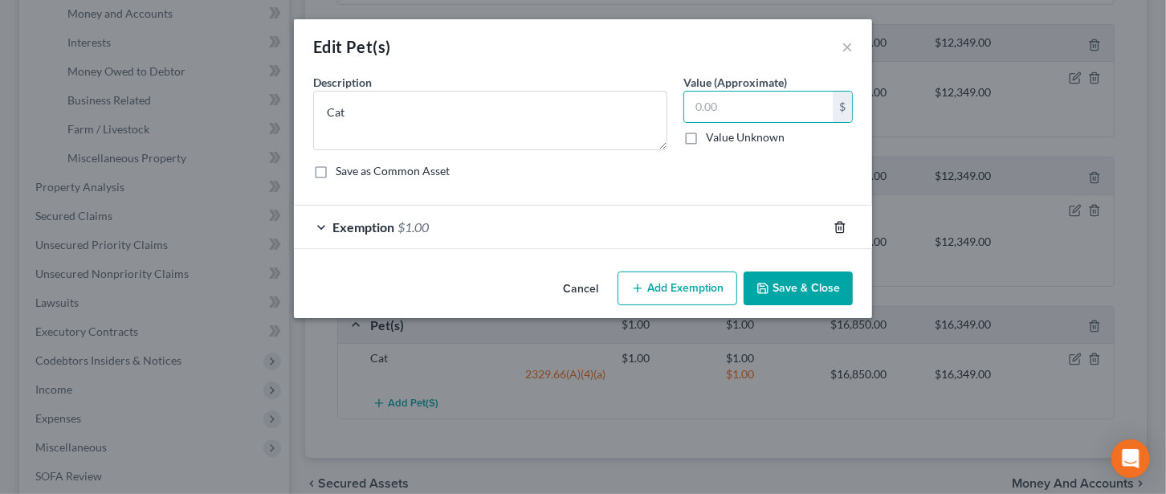
click at [837, 228] on icon "button" at bounding box center [839, 227] width 13 height 13
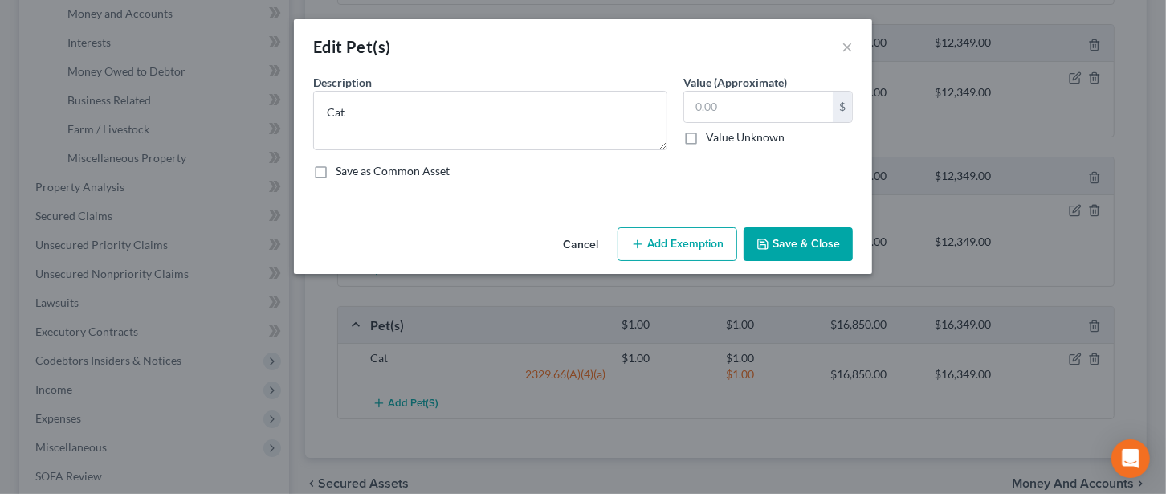
click at [800, 242] on button "Save & Close" at bounding box center [797, 244] width 109 height 34
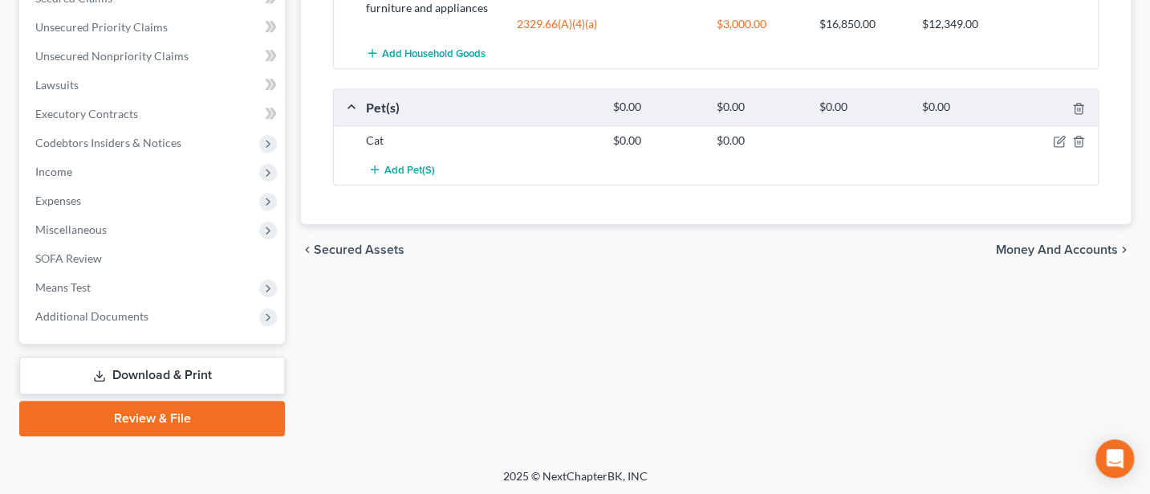
scroll to position [646, 0]
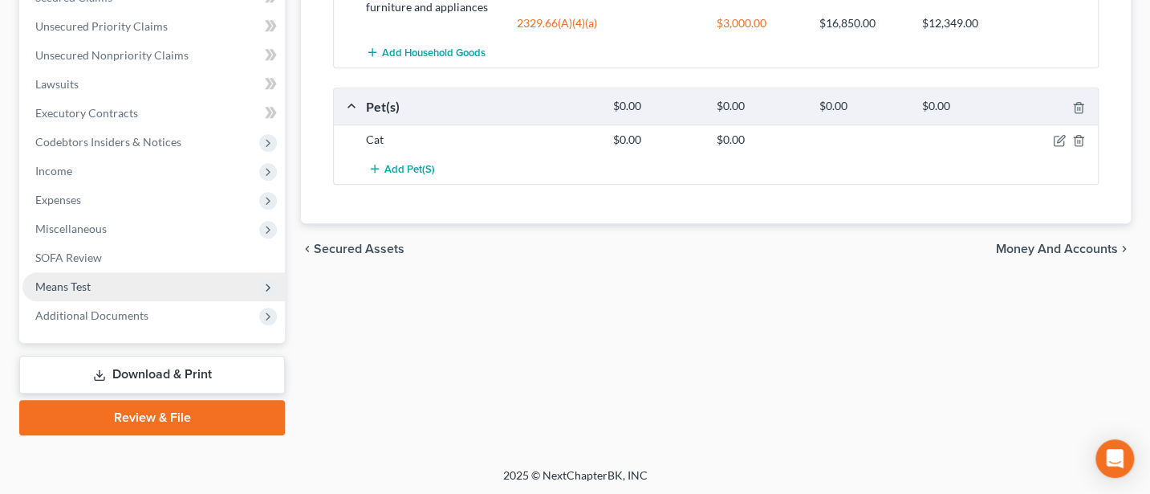
click at [59, 279] on span "Means Test" at bounding box center [62, 286] width 55 height 14
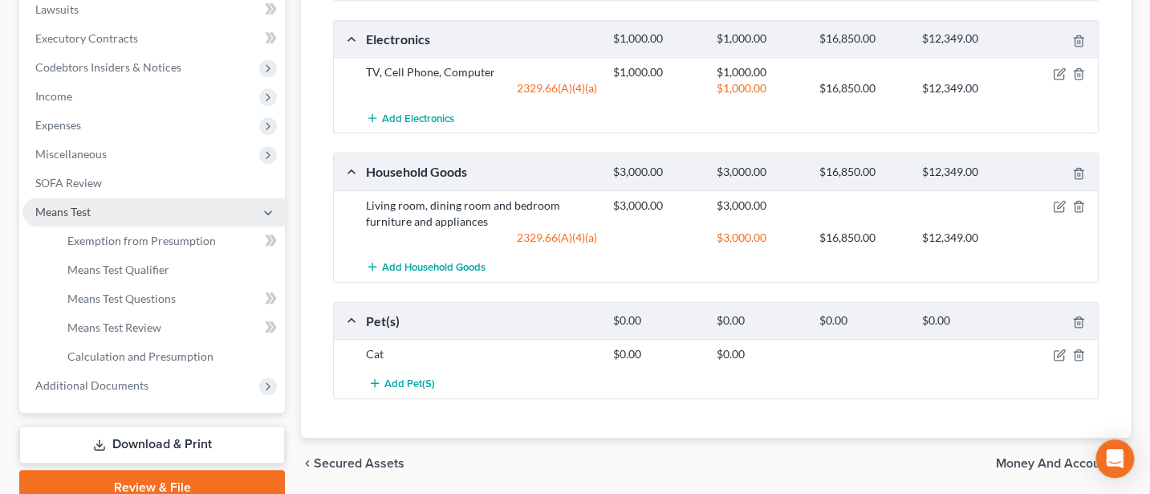
scroll to position [357, 0]
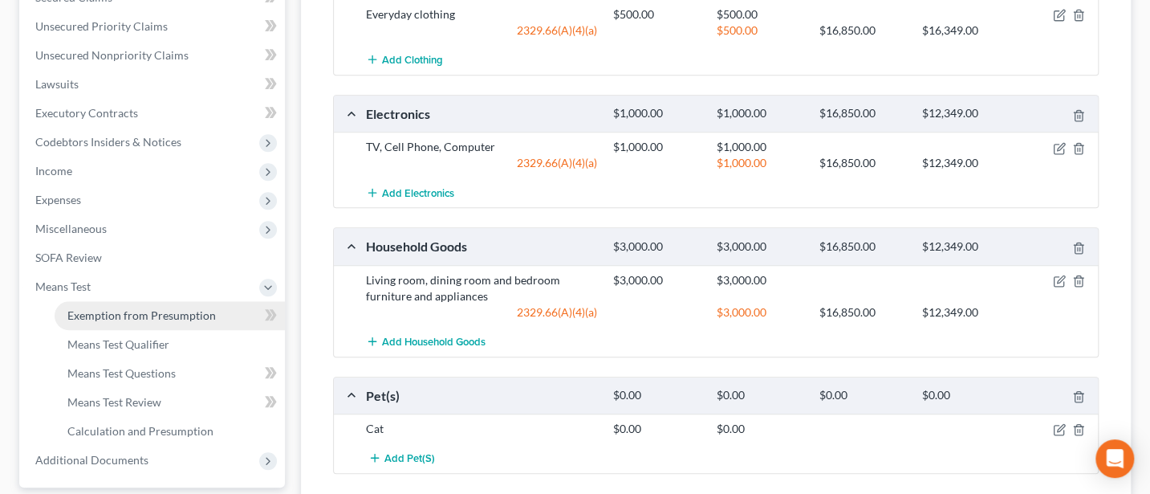
click at [74, 309] on span "Exemption from Presumption" at bounding box center [141, 315] width 149 height 14
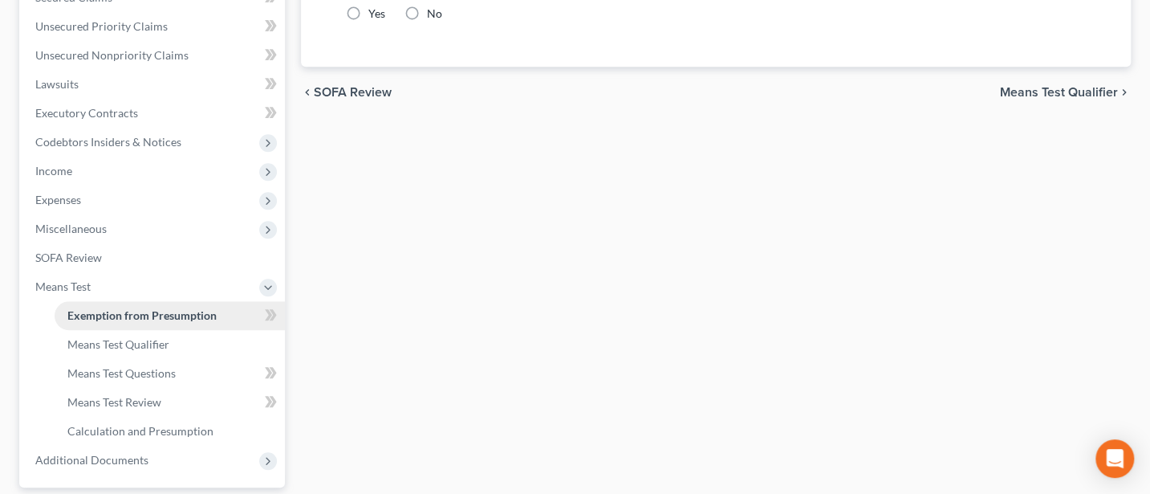
radio input "true"
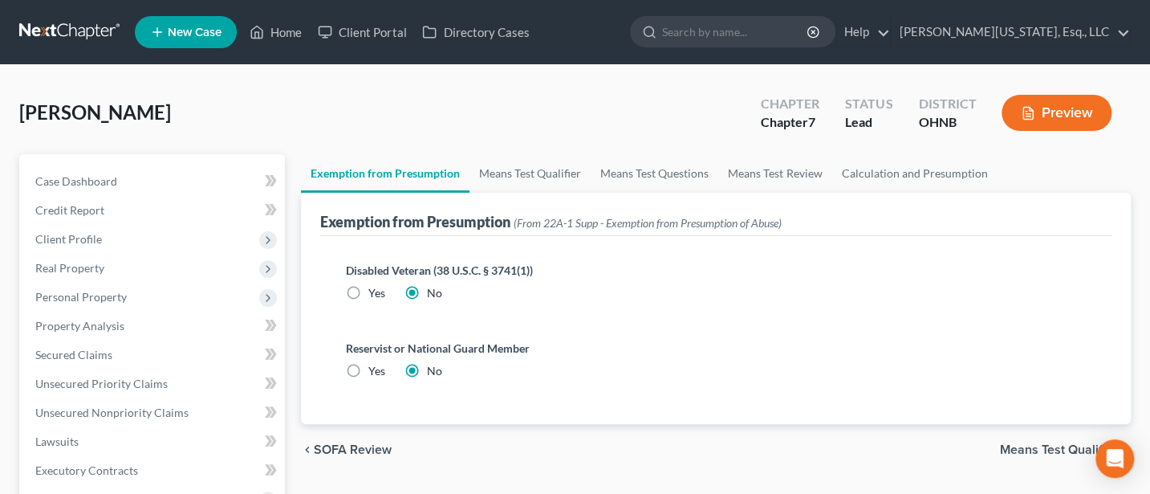
click at [1024, 437] on div "chevron_left SOFA Review Means Test Qualifier chevron_right" at bounding box center [716, 449] width 830 height 51
click at [1024, 449] on span "Means Test Qualifier" at bounding box center [1059, 449] width 118 height 13
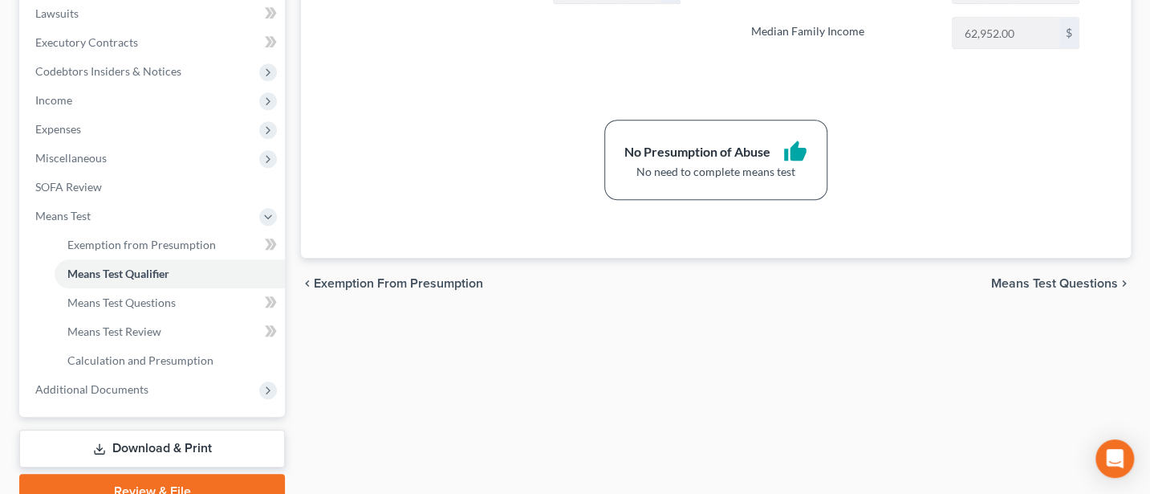
scroll to position [502, 0]
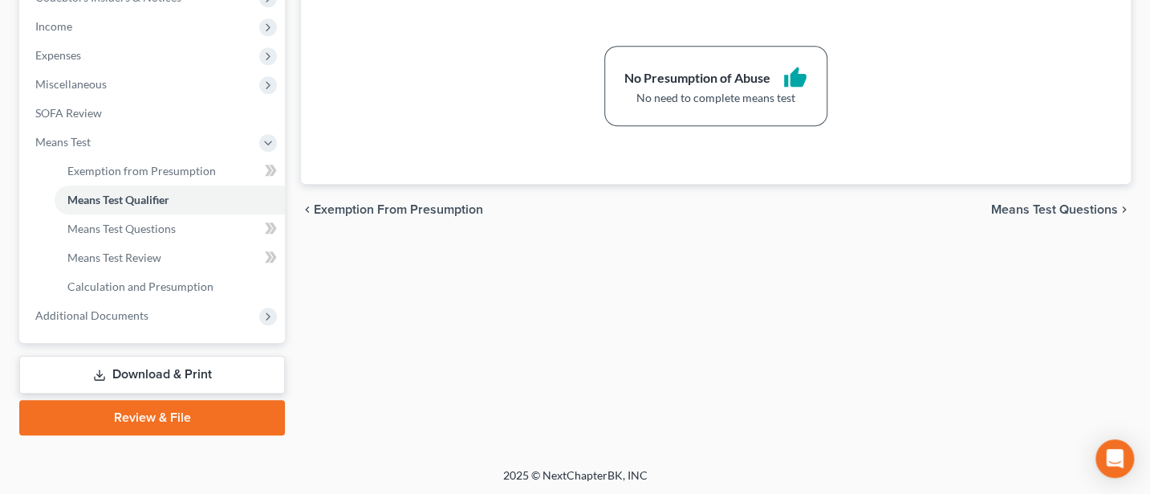
click at [153, 365] on link "Download & Print" at bounding box center [152, 375] width 266 height 38
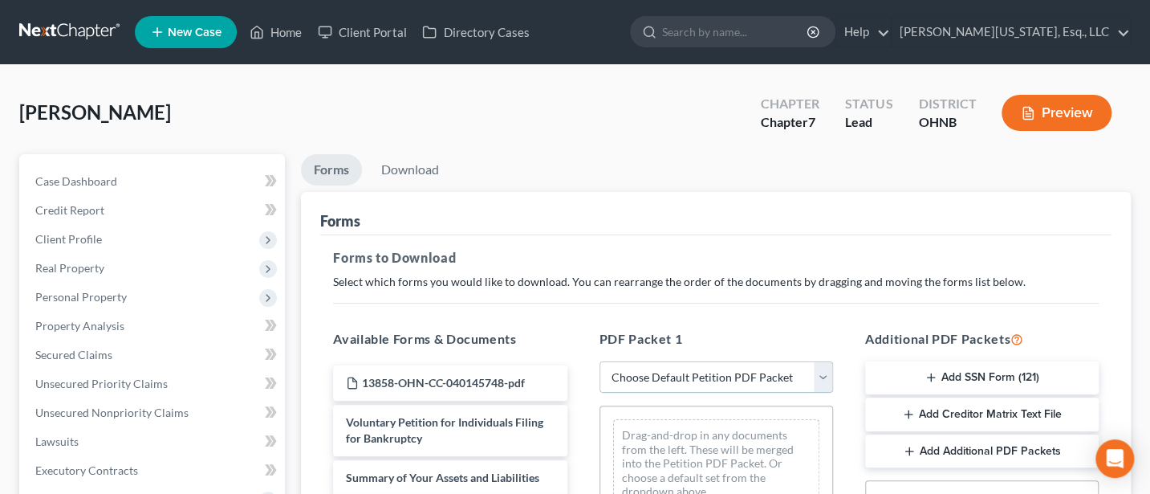
click at [669, 383] on select "Choose Default Petition PDF Packet Complete Bankruptcy Petition (all forms and …" at bounding box center [717, 377] width 234 height 32
select select "0"
click at [600, 361] on select "Choose Default Petition PDF Packet Complete Bankruptcy Petition (all forms and …" at bounding box center [717, 377] width 234 height 32
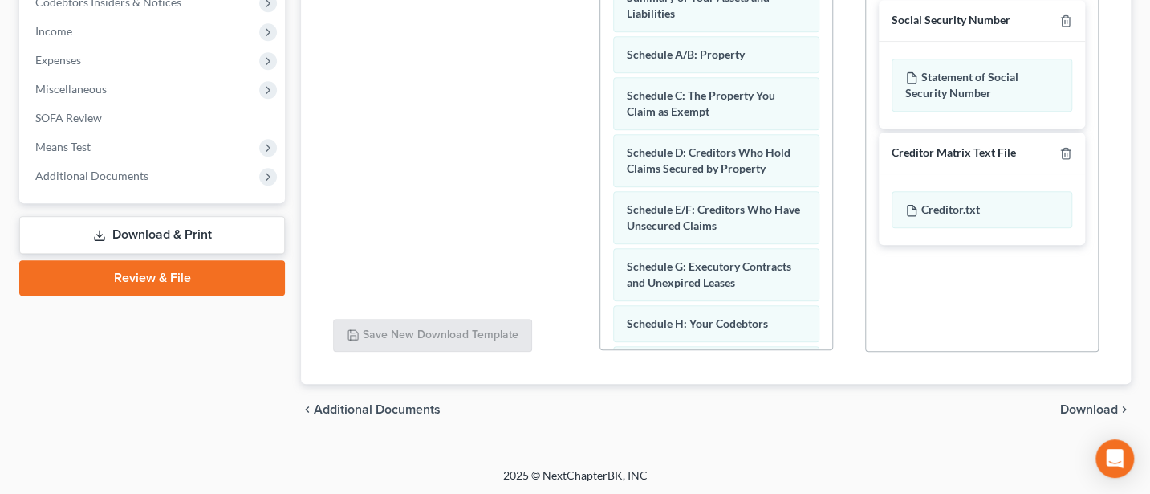
click at [1075, 403] on span "Download" at bounding box center [1089, 409] width 58 height 13
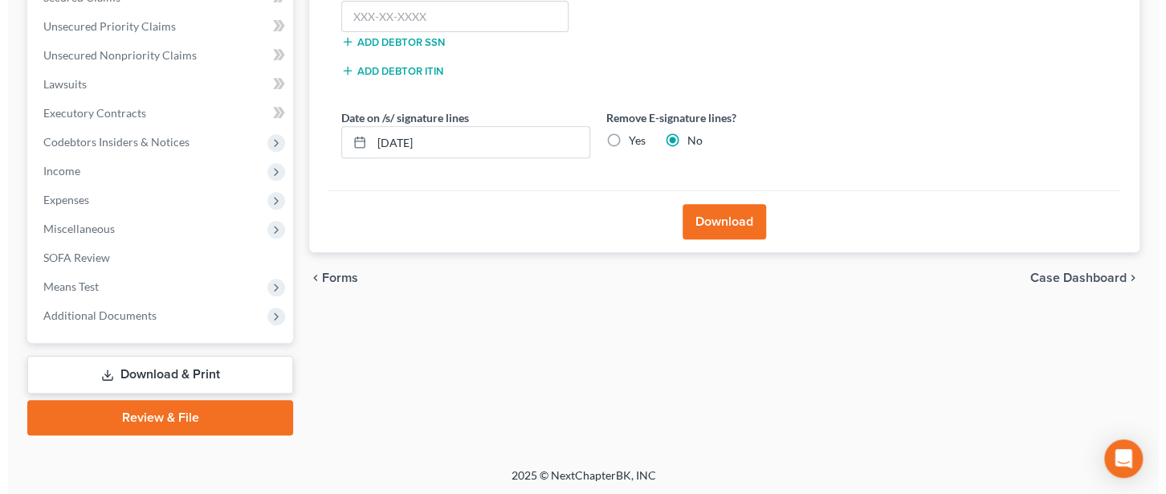
scroll to position [144, 0]
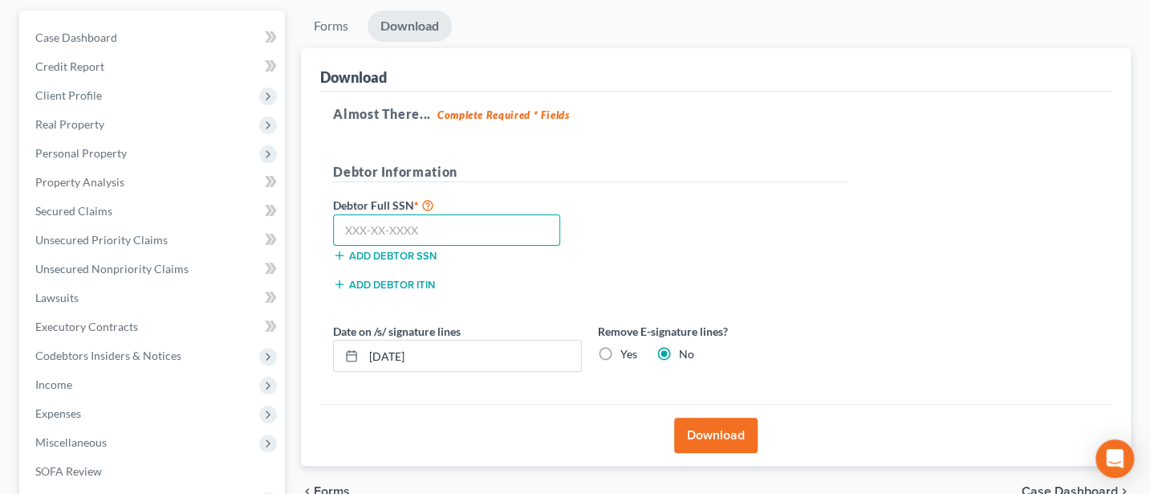
click at [452, 235] on input "text" at bounding box center [446, 230] width 227 height 32
type input "279-04-8801"
click at [702, 426] on button "Download" at bounding box center [715, 434] width 83 height 35
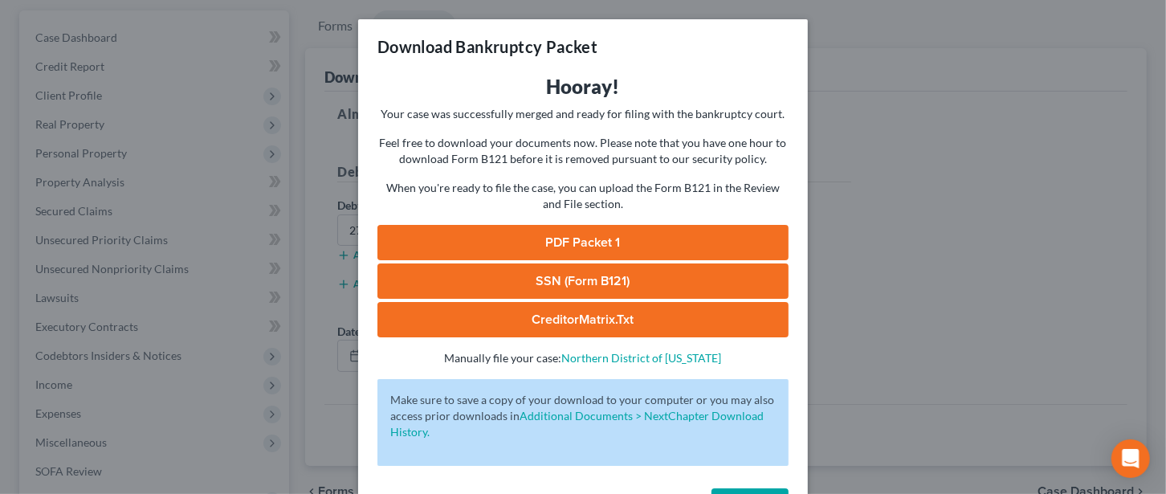
click at [570, 242] on link "PDF Packet 1" at bounding box center [582, 242] width 411 height 35
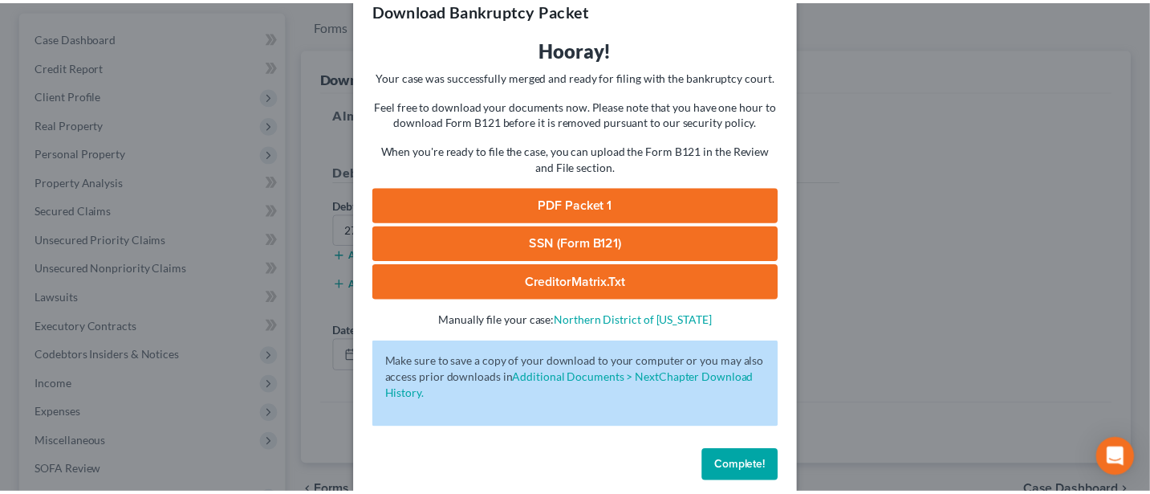
scroll to position [58, 0]
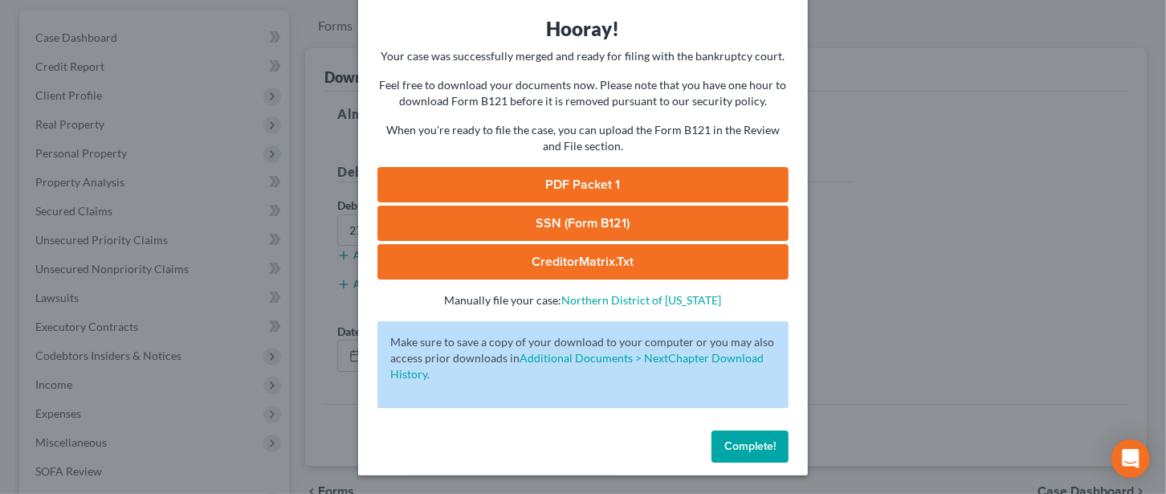
click at [734, 449] on span "Complete!" at bounding box center [749, 446] width 51 height 14
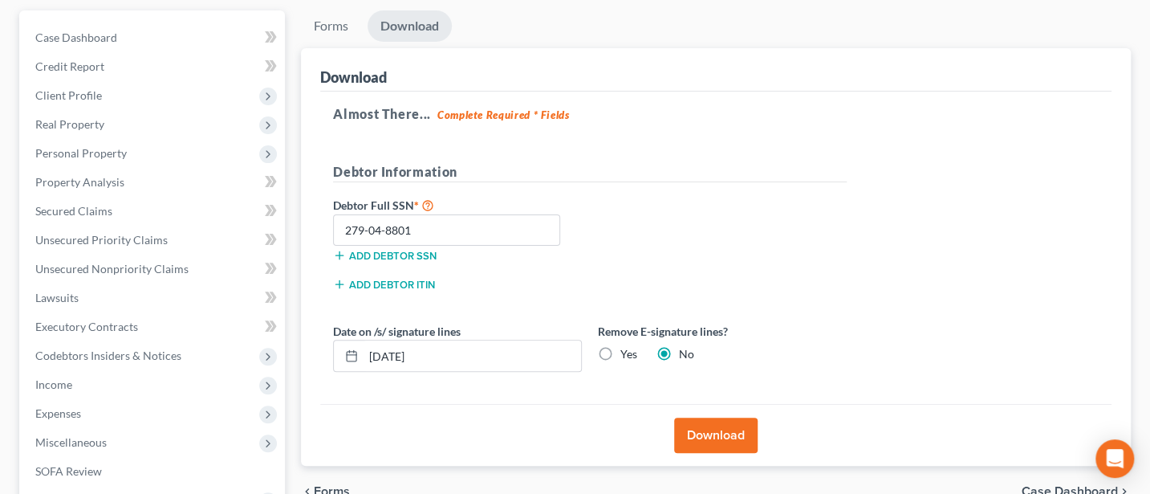
scroll to position [0, 0]
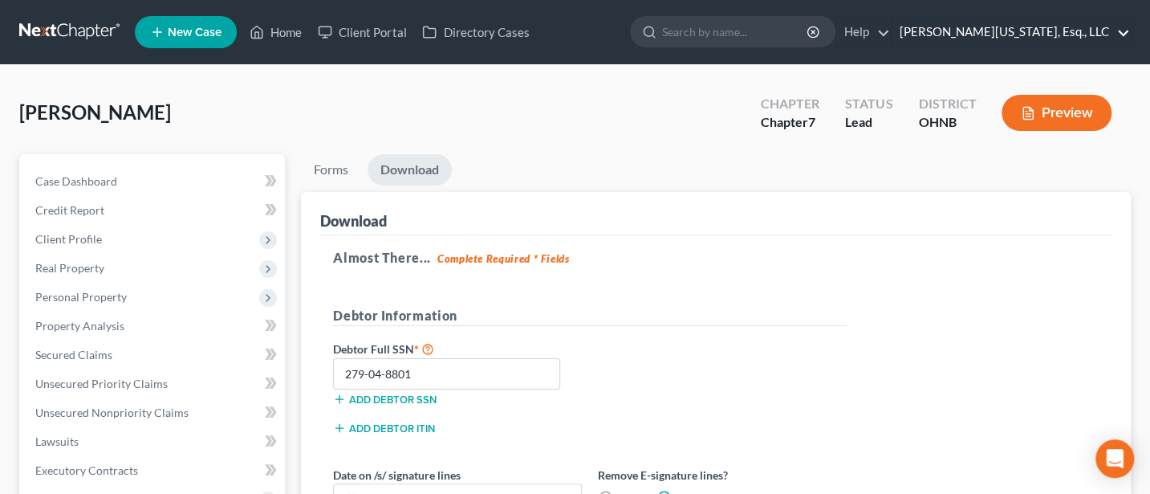
click at [1085, 23] on link "[PERSON_NAME][US_STATE], Esq., LLC" at bounding box center [1011, 32] width 238 height 29
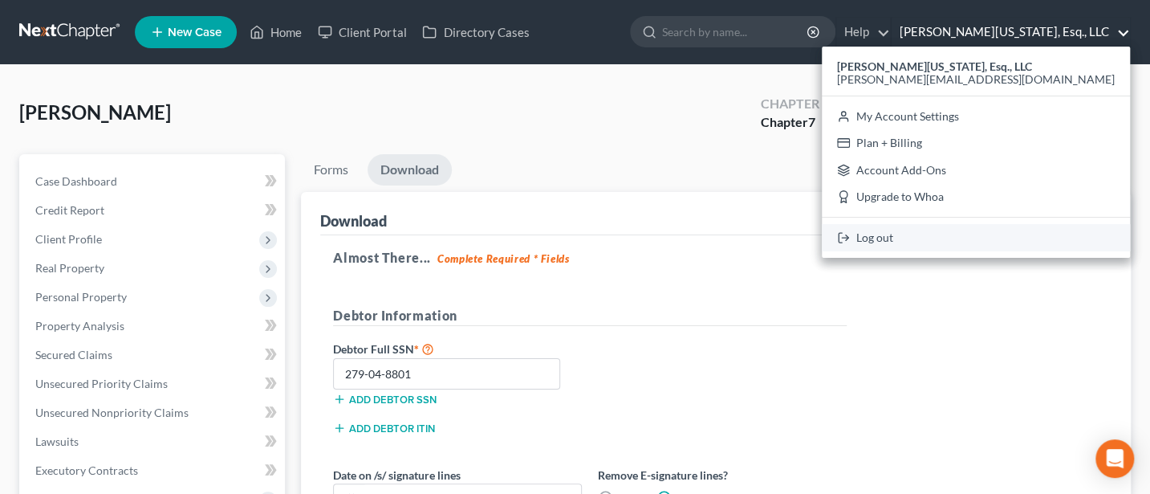
click at [1005, 240] on link "Log out" at bounding box center [976, 237] width 308 height 27
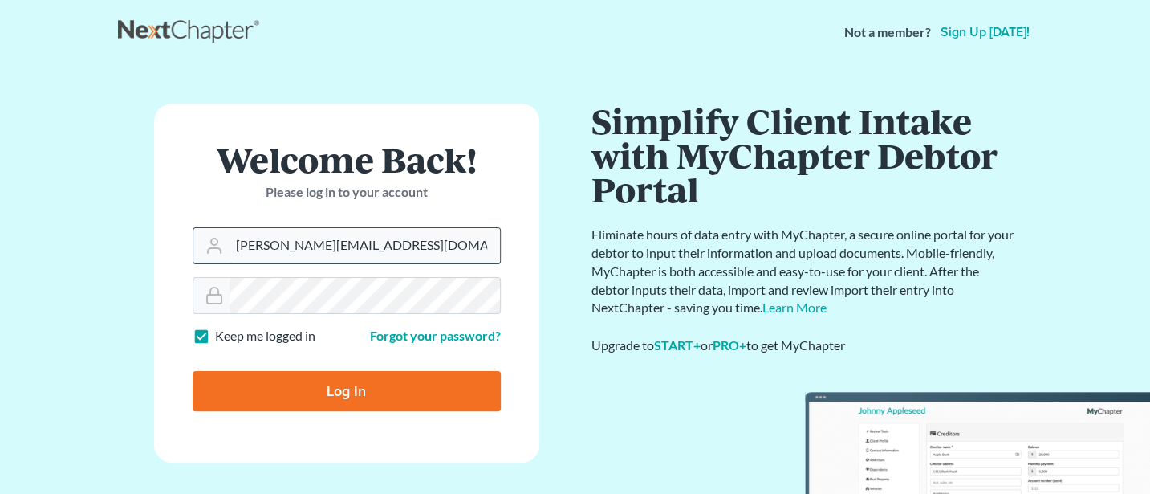
click at [412, 249] on input "[PERSON_NAME][EMAIL_ADDRESS][DOMAIN_NAME]" at bounding box center [365, 245] width 271 height 35
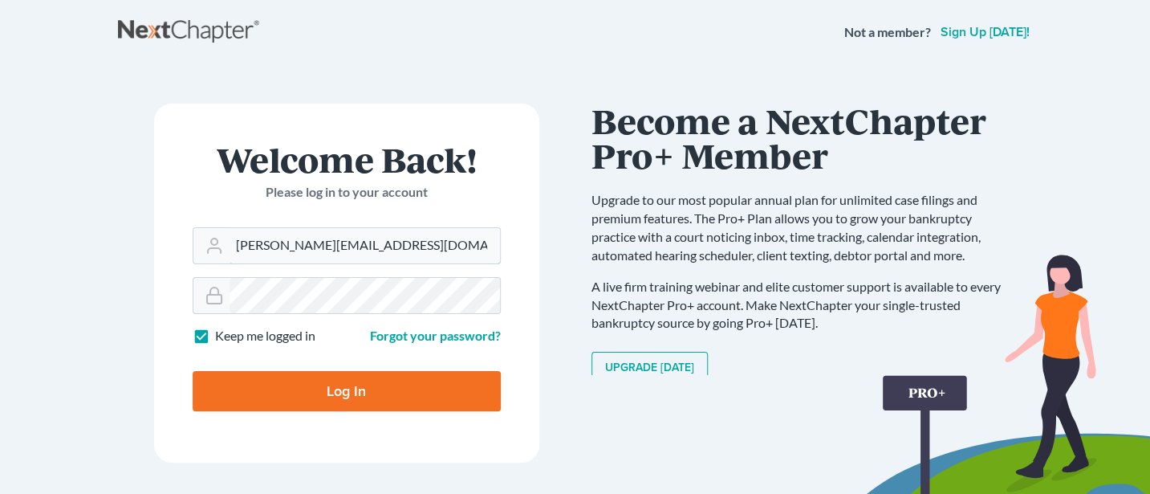
type input "[PERSON_NAME][EMAIL_ADDRESS][DOMAIN_NAME]"
click at [379, 393] on input "Log In" at bounding box center [347, 391] width 308 height 40
type input "Thinking..."
